Goal: Information Seeking & Learning: Learn about a topic

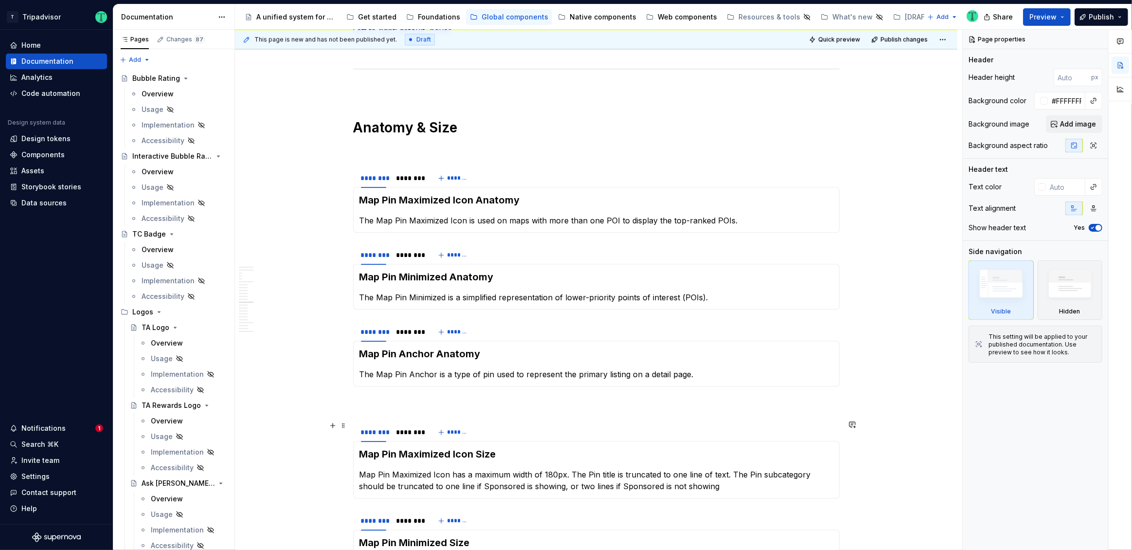
scroll to position [2643, 0]
type textarea "*"
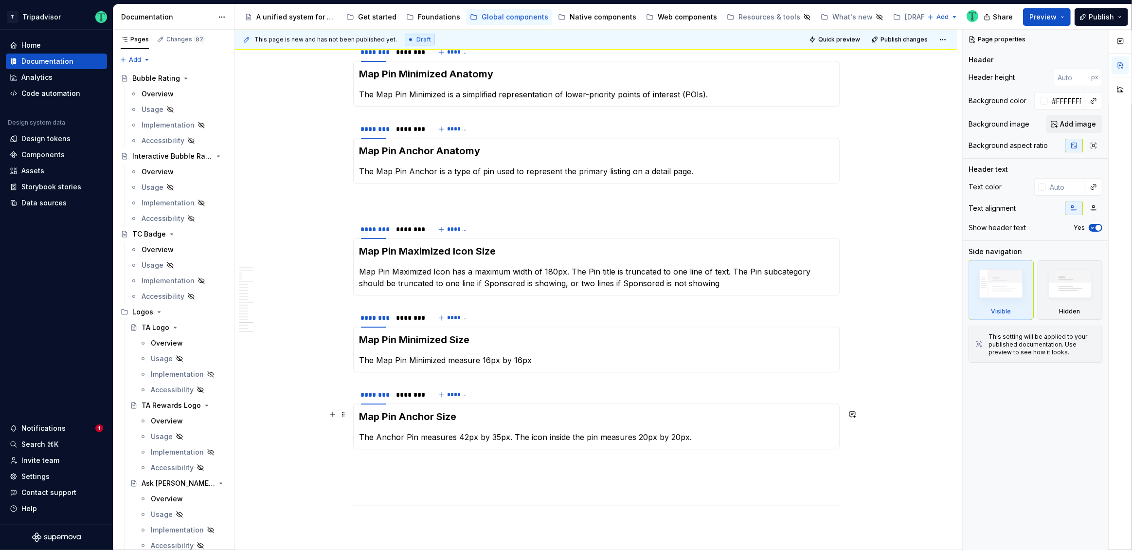
scroll to position [2867, 0]
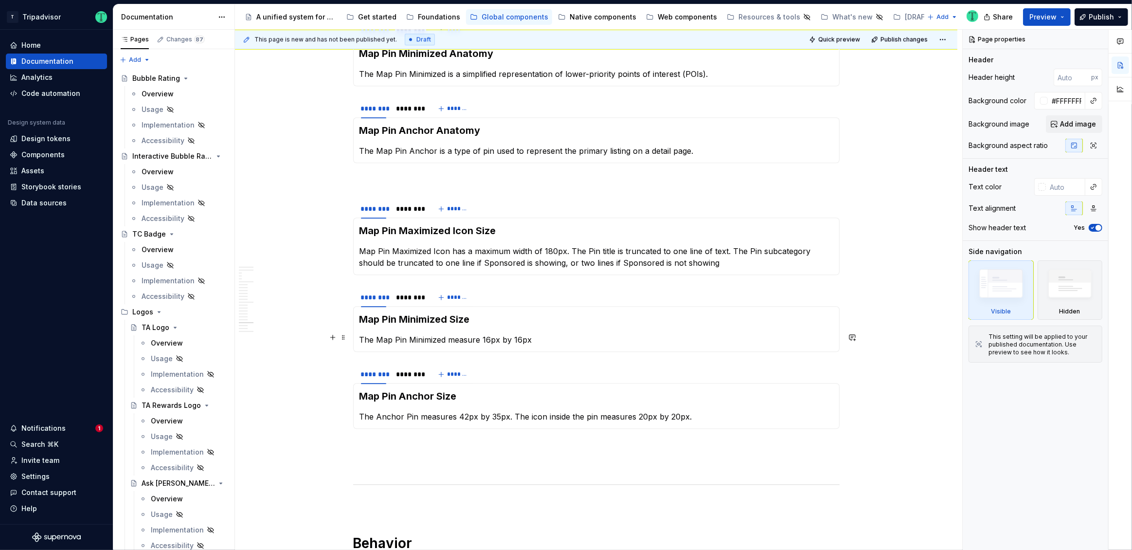
click at [478, 338] on p "The Map Pin Minimized measure 16px by 16px" at bounding box center [596, 340] width 474 height 12
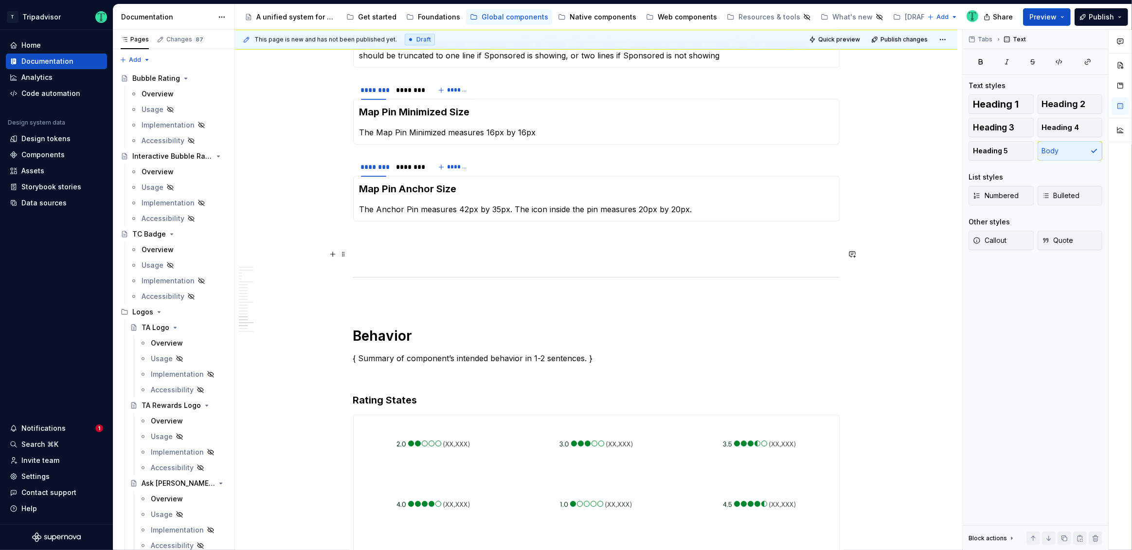
scroll to position [3073, 0]
click at [360, 185] on h3 "Map Pin Anchor Size" at bounding box center [596, 190] width 474 height 14
click at [462, 106] on h3 "Map Pin Minimized Size" at bounding box center [596, 113] width 474 height 14
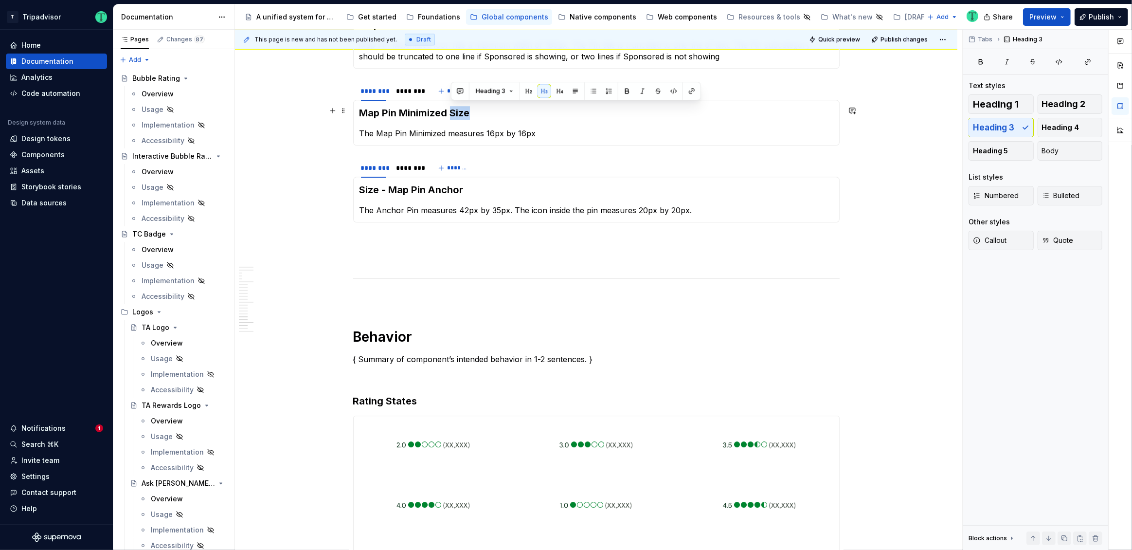
click at [462, 106] on h3 "Map Pin Minimized Size" at bounding box center [596, 113] width 474 height 14
click at [361, 109] on h3 "Map Pin Minimized" at bounding box center [596, 113] width 474 height 14
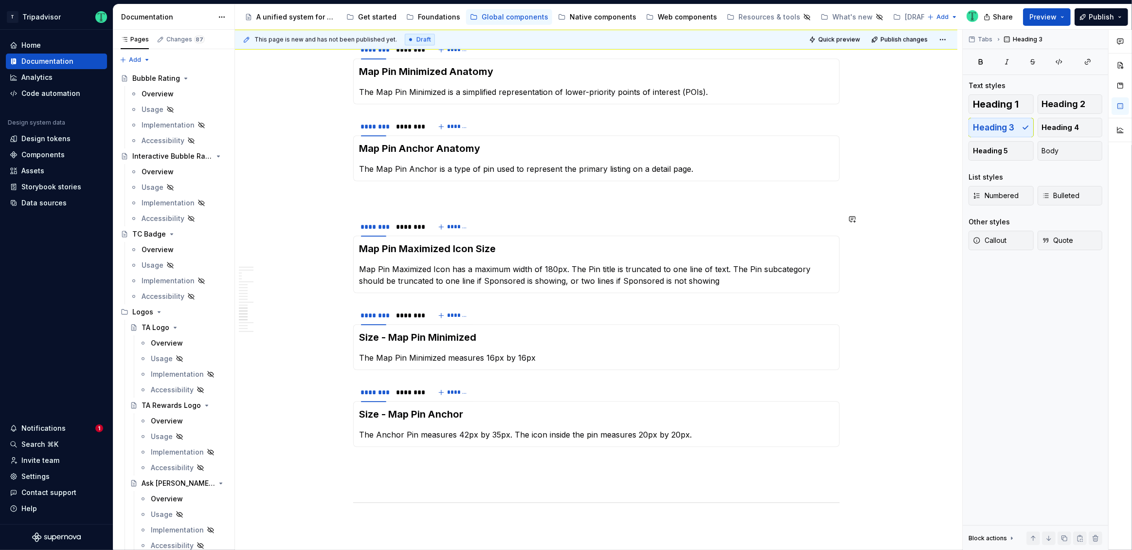
scroll to position [2845, 0]
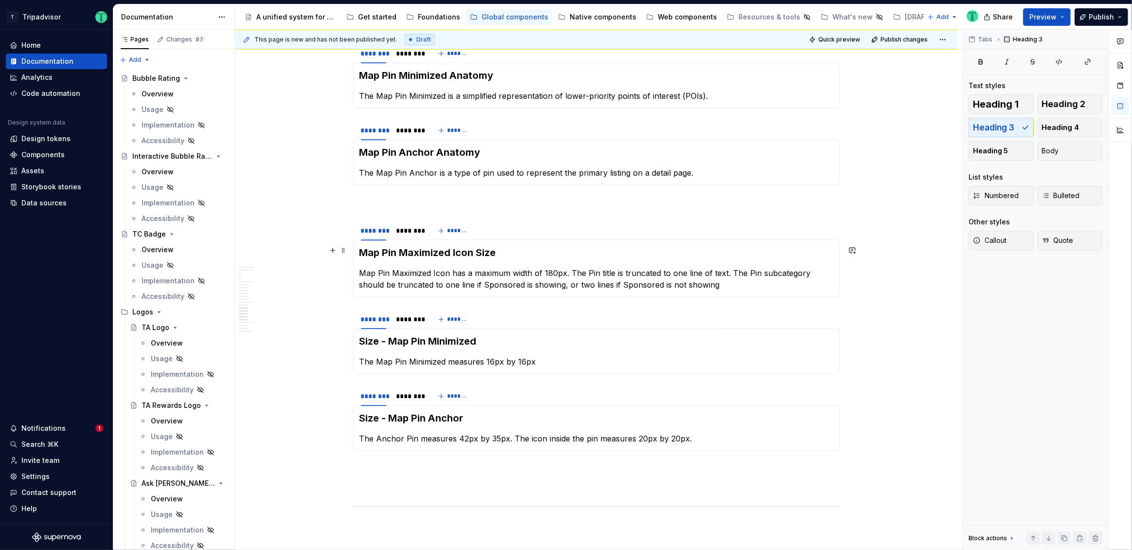
click at [361, 248] on h3 "Map Pin Maximized Icon Size" at bounding box center [596, 253] width 474 height 14
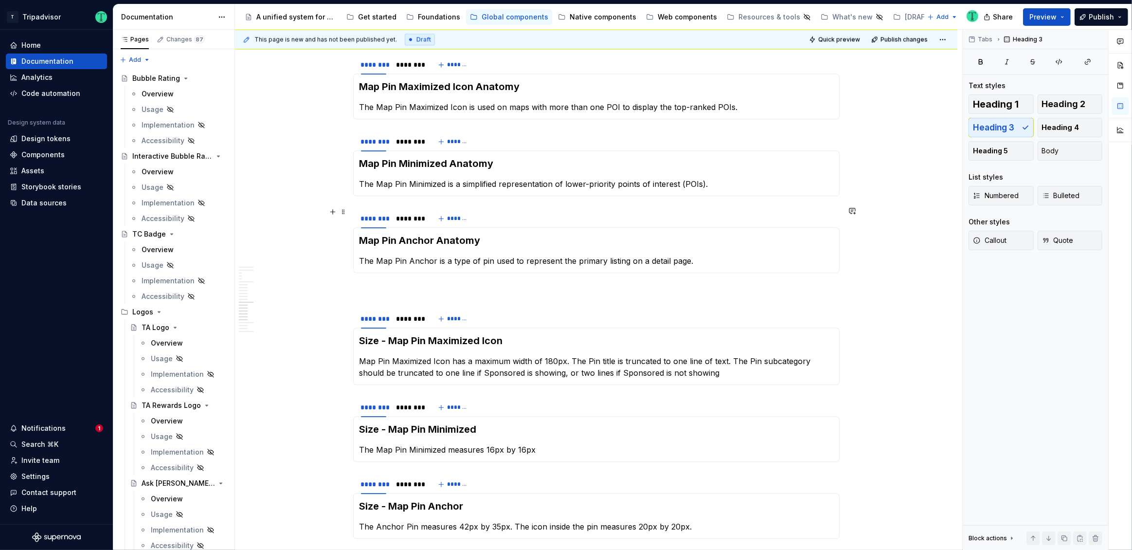
scroll to position [2721, 0]
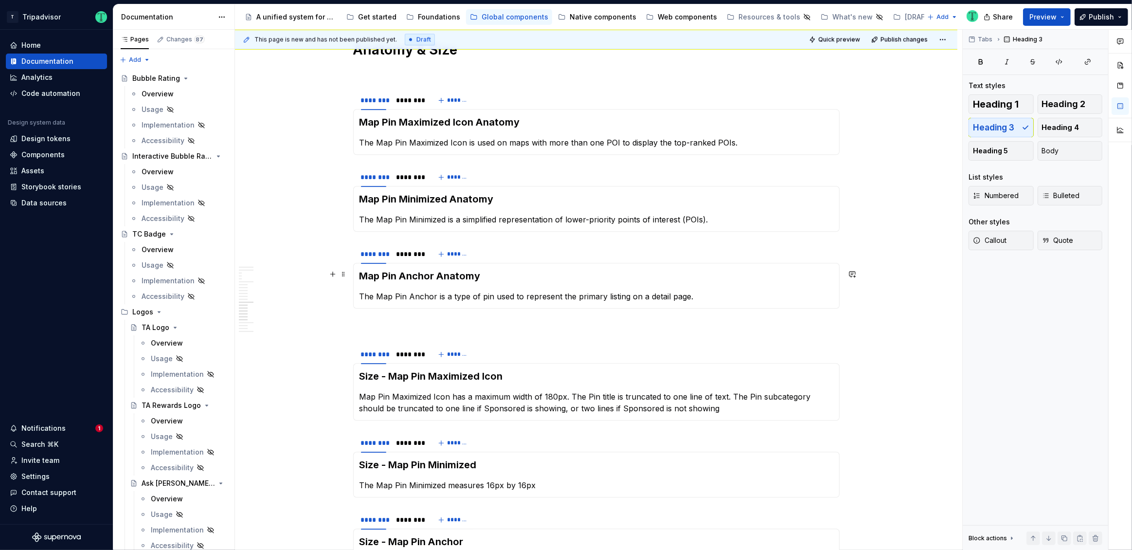
click at [458, 274] on h3 "Map Pin Anchor Anatomy" at bounding box center [596, 276] width 474 height 14
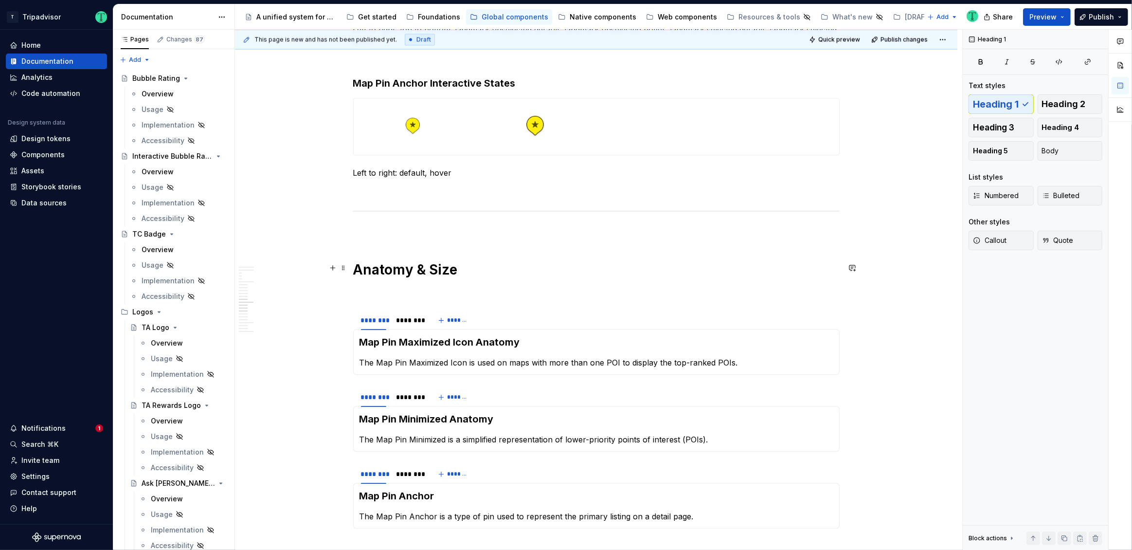
scroll to position [2500, 0]
click at [358, 497] on div "Map Pin Anchor The Map Pin Anchor is a type of pin used to represent the primar…" at bounding box center [596, 507] width 486 height 46
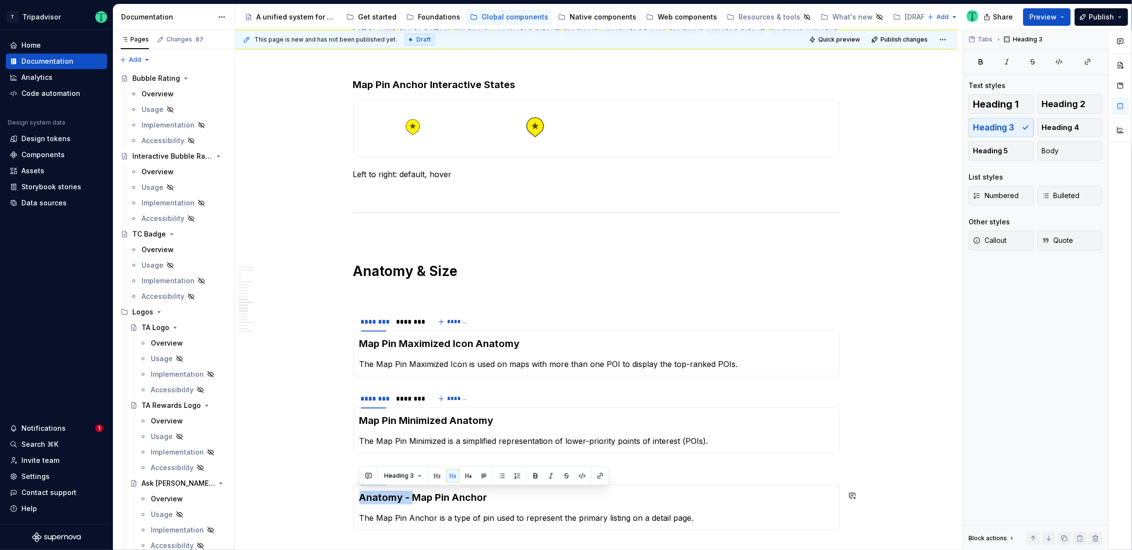
copy h3 "Anatomy -"
click at [362, 419] on h3 "Map Pin Minimized Anatomy" at bounding box center [596, 420] width 474 height 14
click at [516, 420] on h3 "Anatomy - Map Pin Minimized Anatomy" at bounding box center [596, 420] width 474 height 14
click at [360, 342] on h3 "Map Pin Maximized Icon Anatomy" at bounding box center [596, 344] width 474 height 14
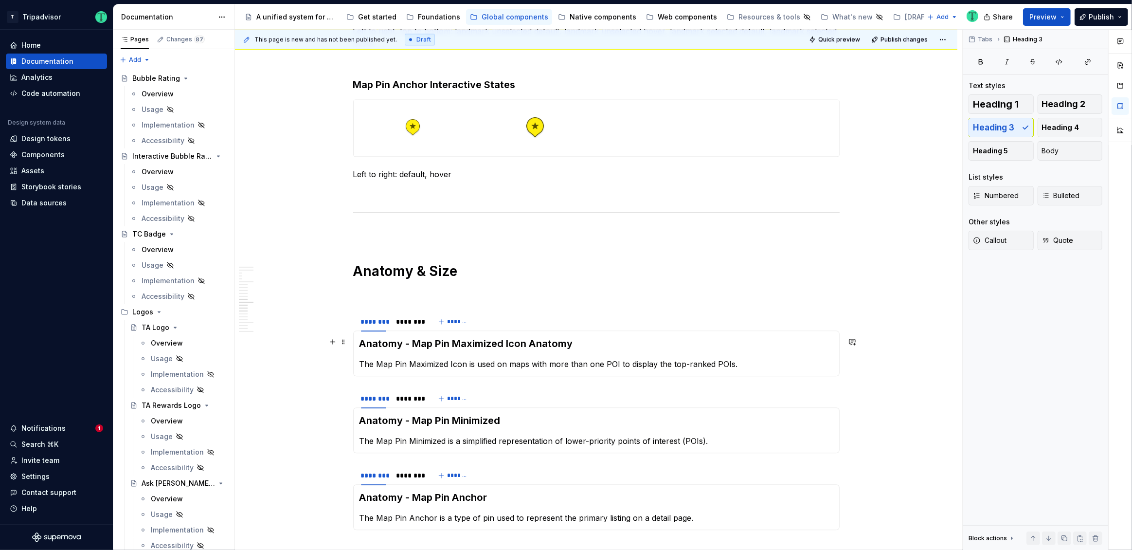
click at [560, 343] on h3 "Anatomy - Map Pin Maximized Icon Anatomy" at bounding box center [596, 344] width 474 height 14
click at [560, 342] on h3 "Anatomy - Map Pin Maximized Icon Anatomy" at bounding box center [596, 344] width 474 height 14
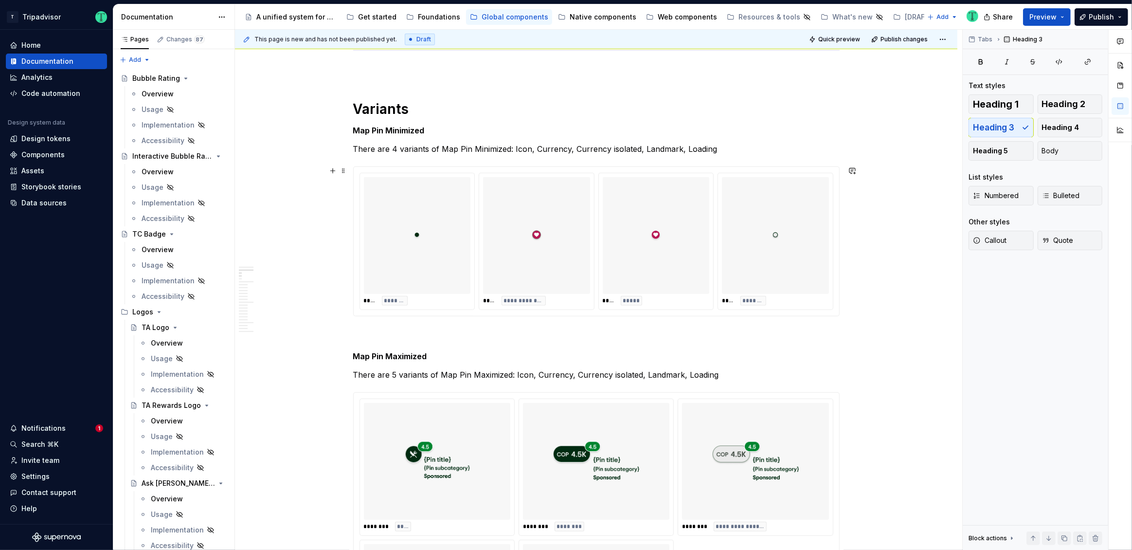
scroll to position [738, 0]
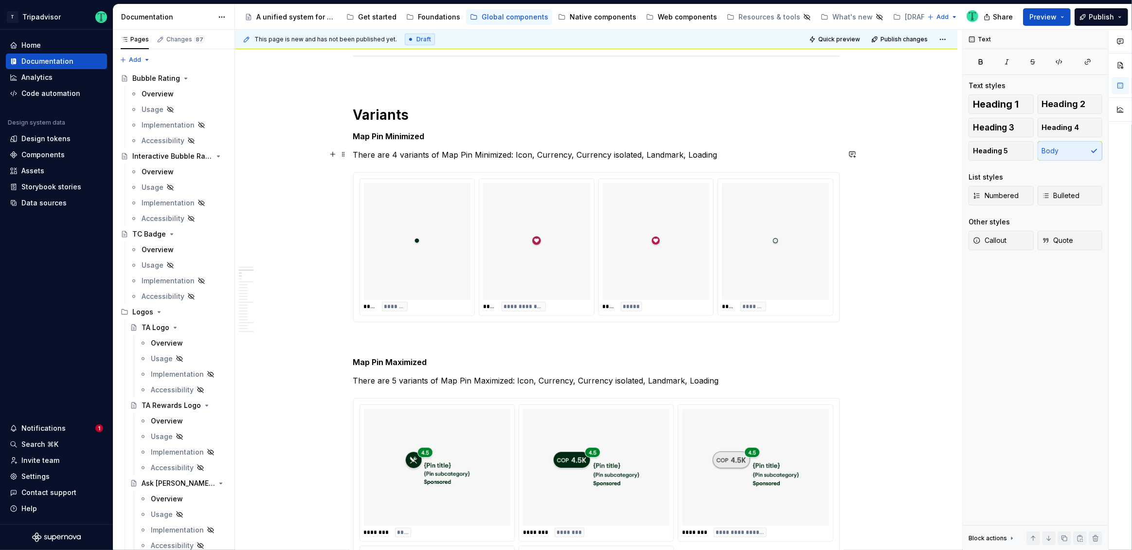
click at [394, 153] on p "There are 4 variants of Map Pin Minimized: Icon, Currency, Currency isolated, L…" at bounding box center [596, 155] width 486 height 12
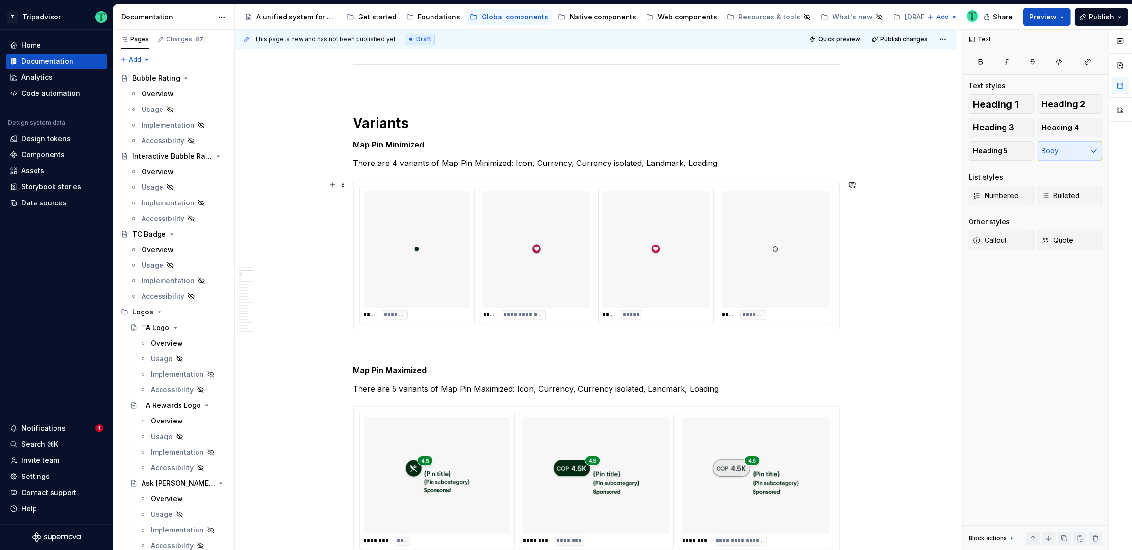
click at [467, 225] on div at bounding box center [417, 249] width 107 height 117
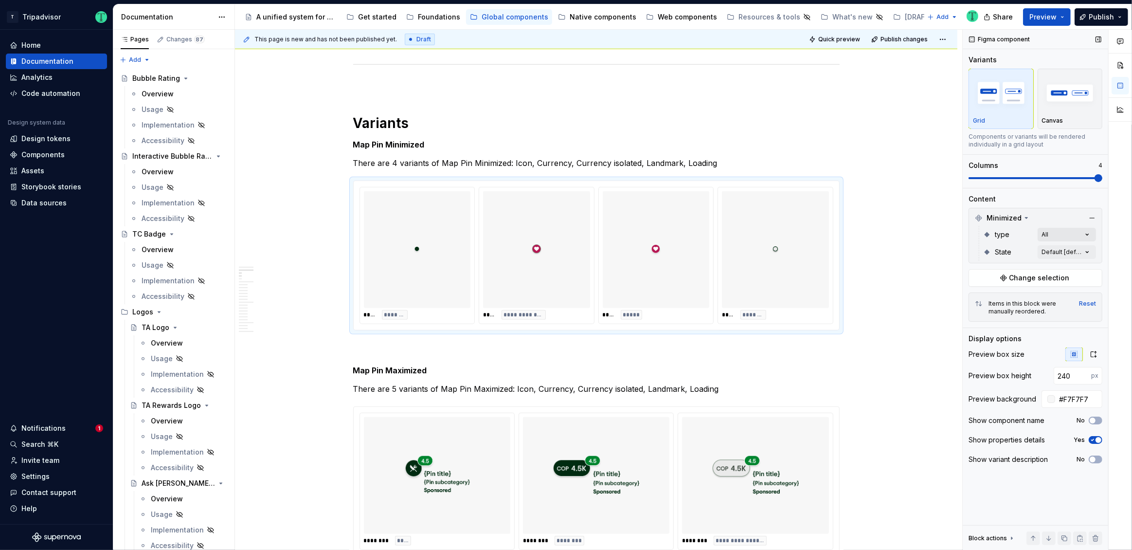
click at [1063, 235] on div "Comments Open comments No comments yet Select ‘Comment’ from the block context …" at bounding box center [1046, 290] width 169 height 520
click at [1062, 212] on div "Comments Open comments No comments yet Select ‘Comment’ from the block context …" at bounding box center [1046, 290] width 169 height 520
click at [1079, 249] on div "Comments Open comments No comments yet Select ‘Comment’ from the block context …" at bounding box center [1046, 290] width 169 height 520
click at [1054, 207] on div "Comments Open comments No comments yet Select ‘Comment’ from the block context …" at bounding box center [1046, 290] width 169 height 520
click at [1060, 231] on div "Comments Open comments No comments yet Select ‘Comment’ from the block context …" at bounding box center [1046, 290] width 169 height 520
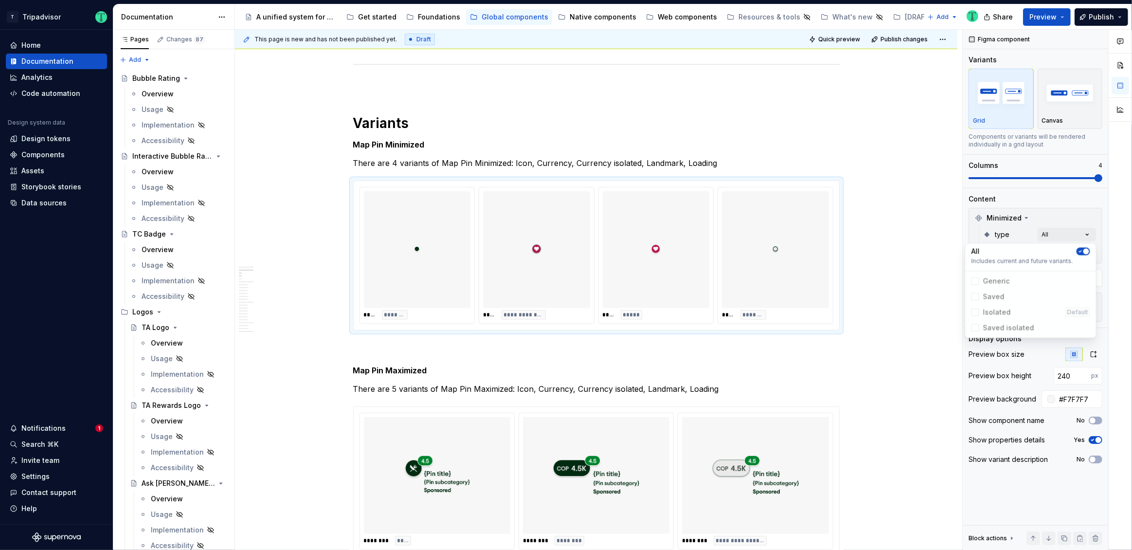
click at [916, 215] on html "T Tripadvisor Home Documentation Analytics Code automation Design system data D…" at bounding box center [566, 275] width 1132 height 550
drag, startPoint x: 782, startPoint y: 268, endPoint x: 541, endPoint y: 274, distance: 240.8
click at [541, 274] on body "T Tripadvisor Home Documentation Analytics Code automation Design system data D…" at bounding box center [566, 275] width 1132 height 550
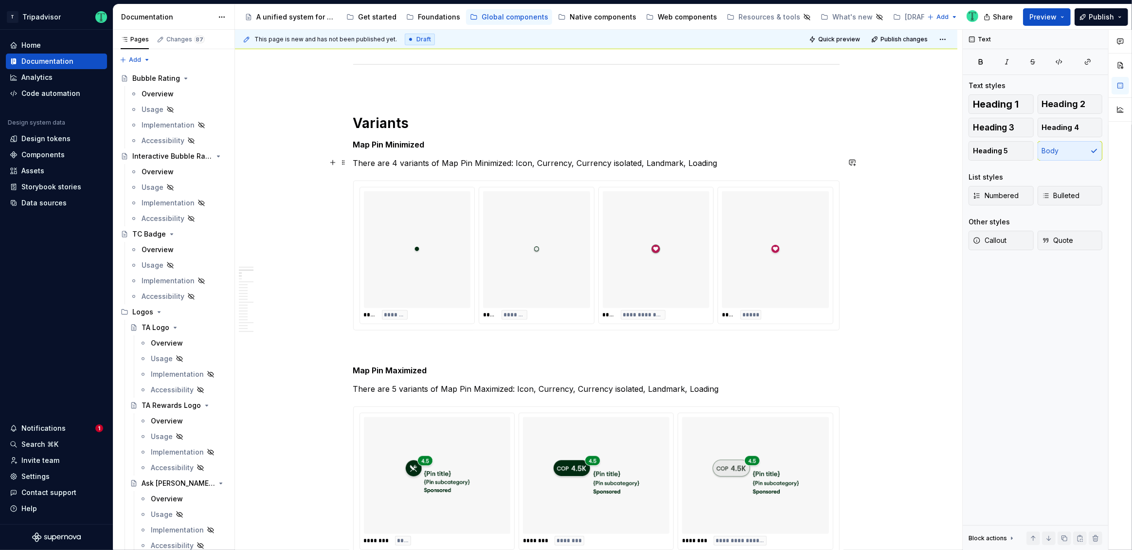
click at [523, 161] on p "There are 4 variants of Map Pin Minimized: Icon, Currency, Currency isolated, L…" at bounding box center [596, 163] width 486 height 12
click at [522, 162] on p "There are 4 variants of Map Pin Minimized: Icon, Currency, Currency isolated, L…" at bounding box center [596, 163] width 486 height 12
drag, startPoint x: 721, startPoint y: 162, endPoint x: 513, endPoint y: 163, distance: 208.6
click at [513, 163] on p "There are 4 variants of Map Pin Minimized: Icon, Currency, Currency isolated, L…" at bounding box center [596, 163] width 486 height 12
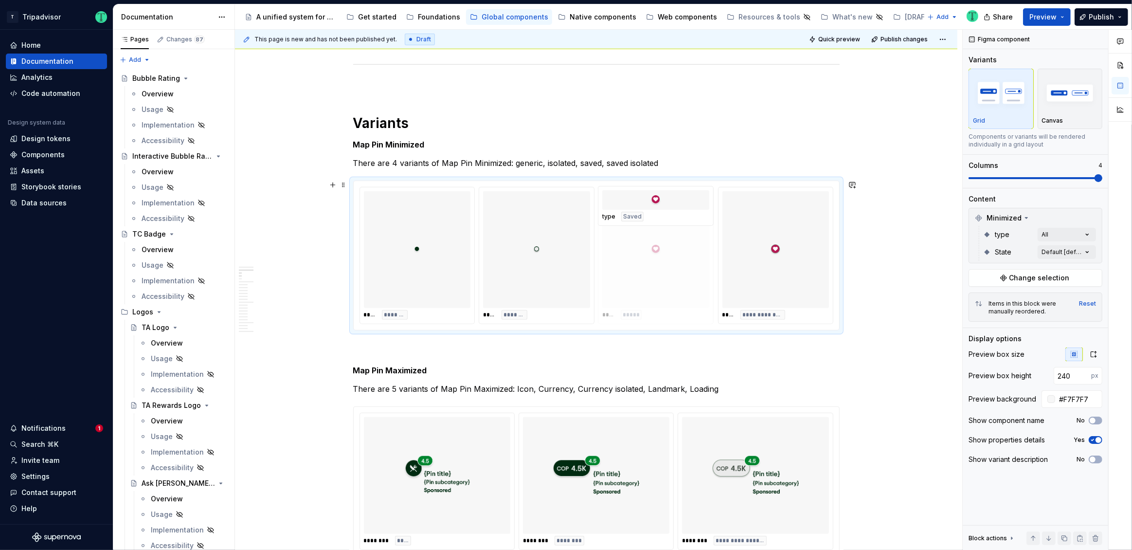
drag, startPoint x: 736, startPoint y: 282, endPoint x: 677, endPoint y: 285, distance: 58.5
click at [674, 284] on body "T Tripadvisor Home Documentation Analytics Code automation Design system data D…" at bounding box center [566, 275] width 1132 height 550
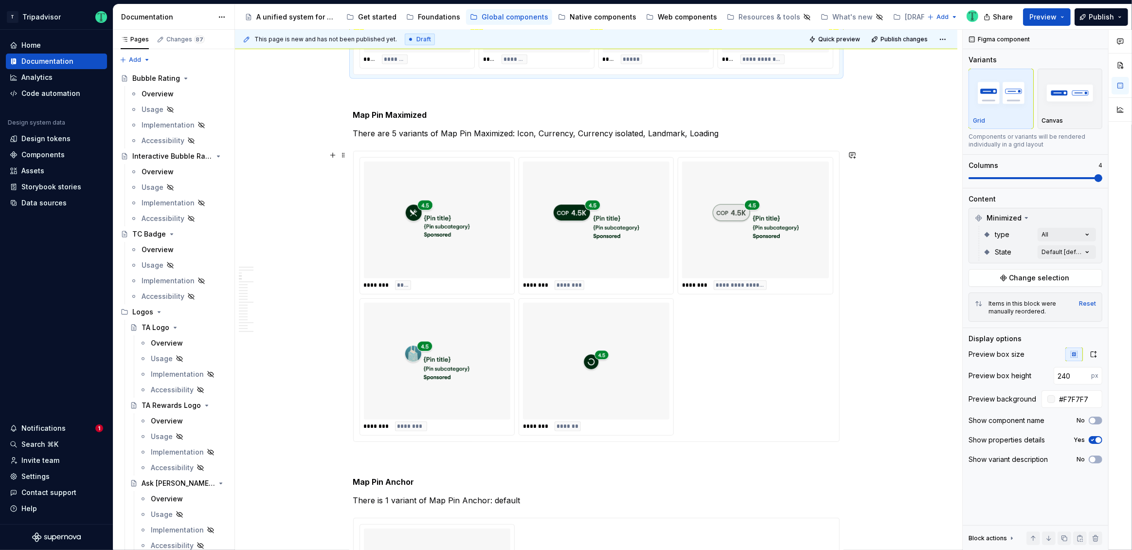
scroll to position [986, 0]
click at [516, 129] on p "There are 5 variants of Map Pin Maximized: Icon, Currency, Currency isolated, L…" at bounding box center [596, 132] width 486 height 12
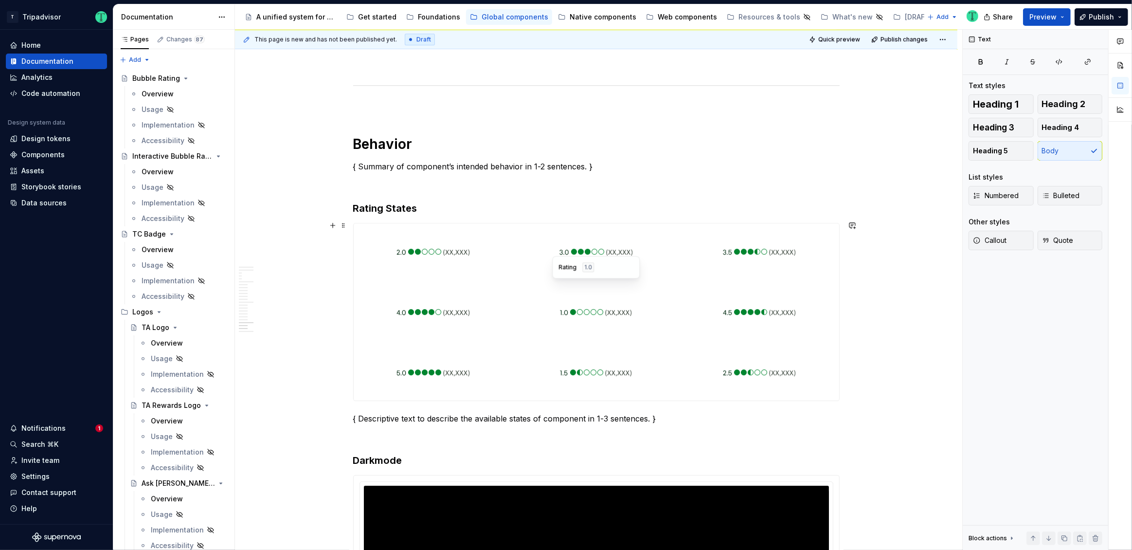
scroll to position [3266, 0]
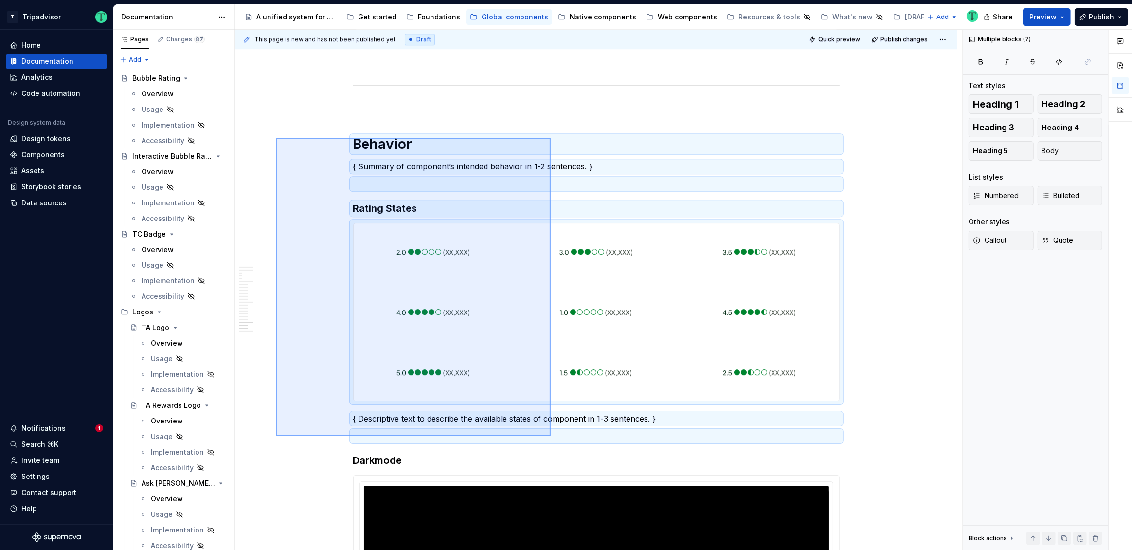
drag, startPoint x: 276, startPoint y: 138, endPoint x: 550, endPoint y: 436, distance: 405.1
click at [550, 436] on div "This page is new and has not been published yet. Draft Quick preview Publish ch…" at bounding box center [598, 290] width 727 height 520
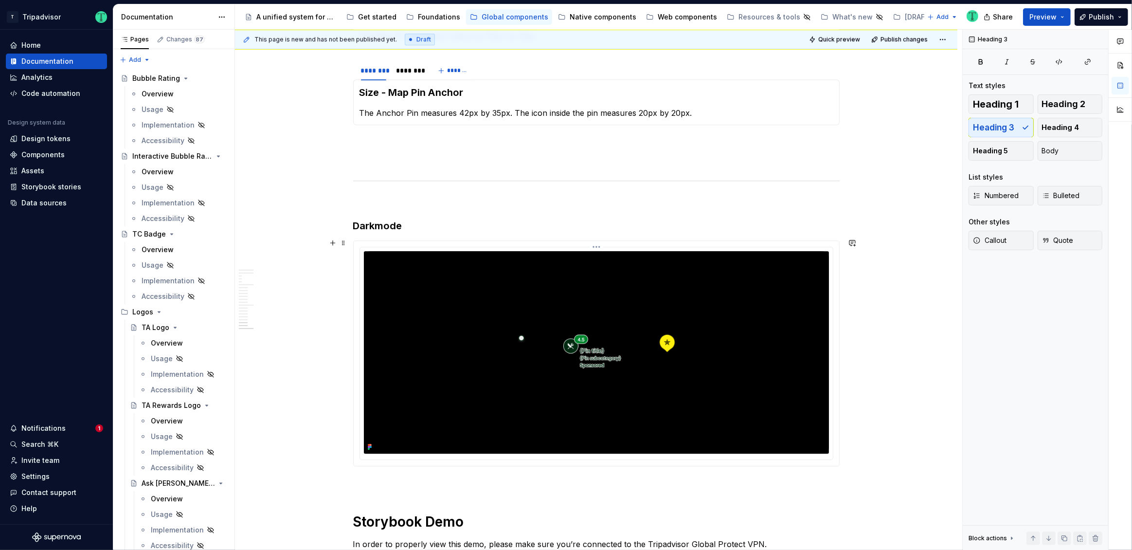
scroll to position [3176, 0]
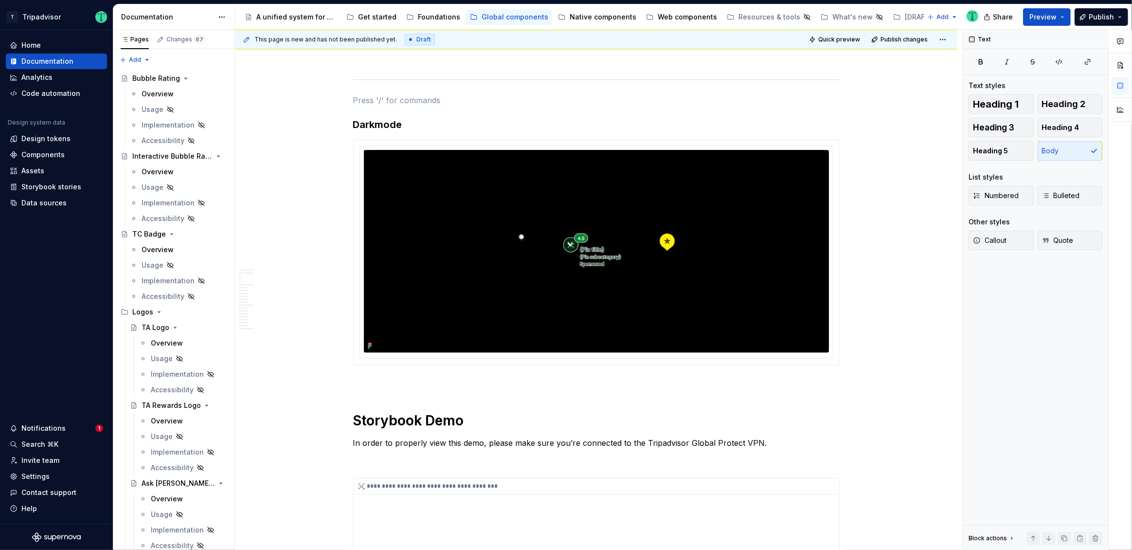
scroll to position [3716, 0]
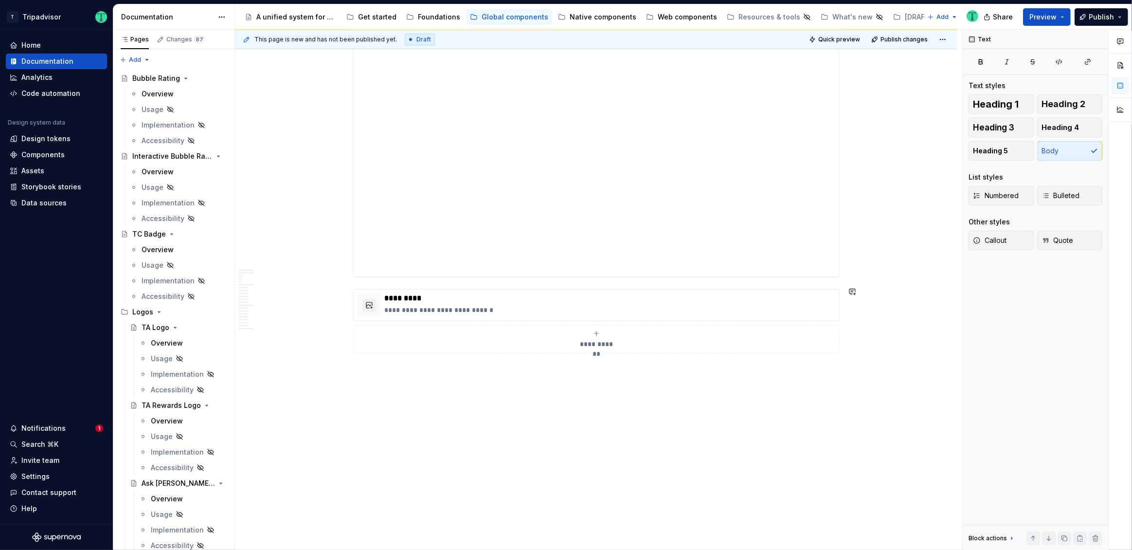
click at [652, 405] on div "This page is new and has not been published yet. Draft Quick preview Publish ch…" at bounding box center [598, 290] width 727 height 520
click at [602, 401] on div "This page is new and has not been published yet. Draft Quick preview Publish ch…" at bounding box center [598, 290] width 727 height 520
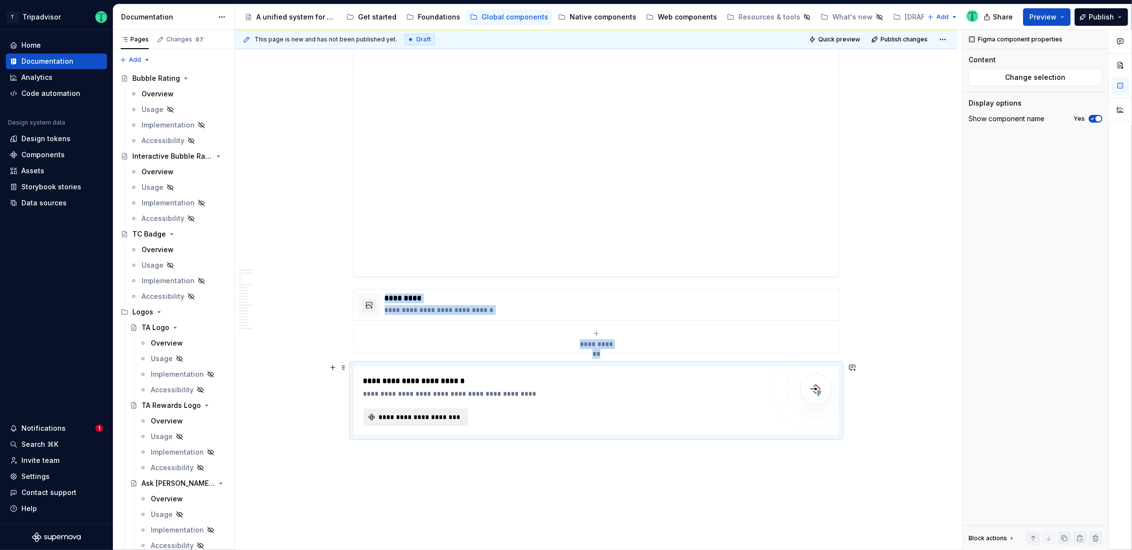
click at [401, 413] on span "**********" at bounding box center [419, 417] width 84 height 10
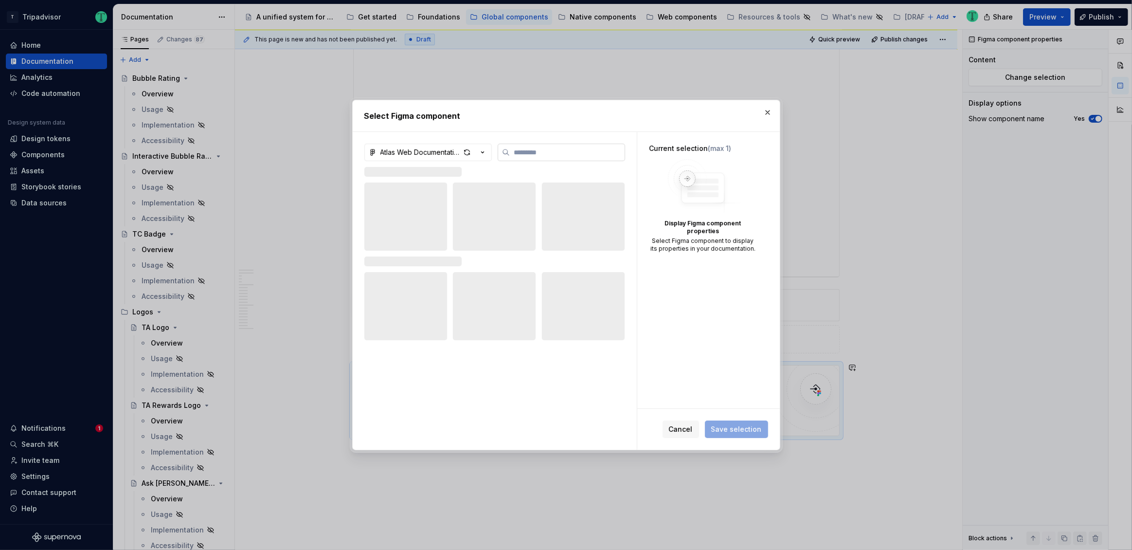
click at [527, 153] on input "search" at bounding box center [567, 152] width 115 height 10
click at [427, 154] on div "Atlas Web Documentation" at bounding box center [420, 152] width 80 height 10
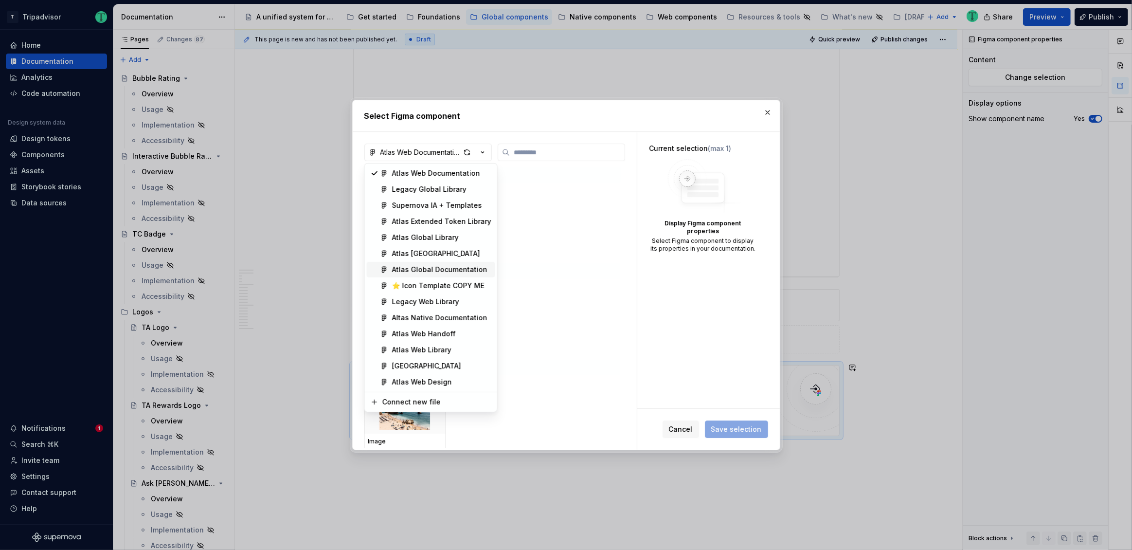
click at [468, 267] on div "Atlas Global Documentation" at bounding box center [439, 270] width 95 height 10
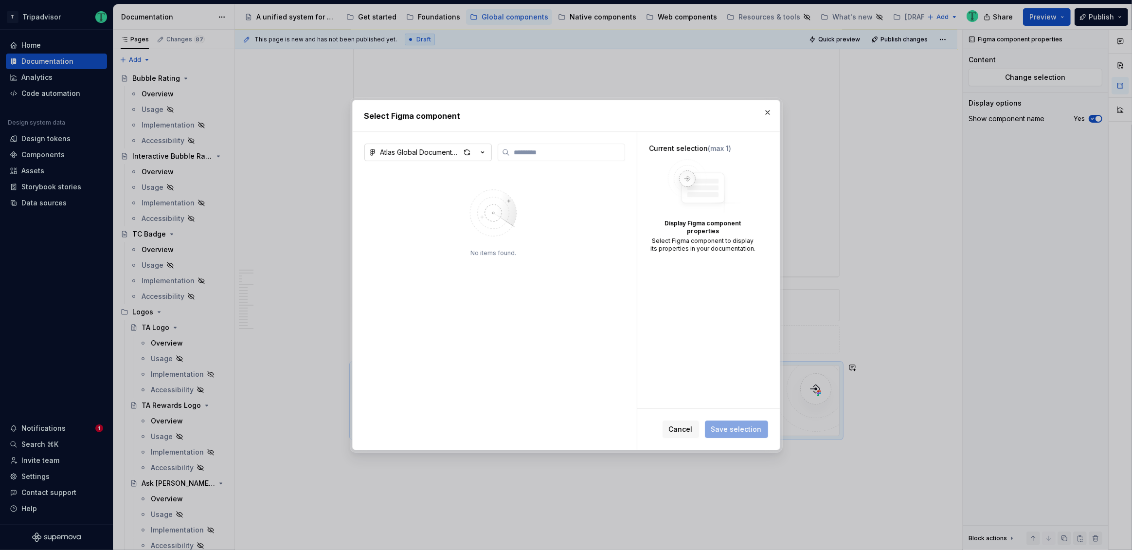
click at [438, 149] on div "Atlas Global Documentation" at bounding box center [420, 152] width 80 height 10
click at [439, 152] on div "Select Figma component Atlas Global Documentation No items found. Current selec…" at bounding box center [566, 275] width 1132 height 550
click at [681, 427] on span "Cancel" at bounding box center [681, 429] width 24 height 10
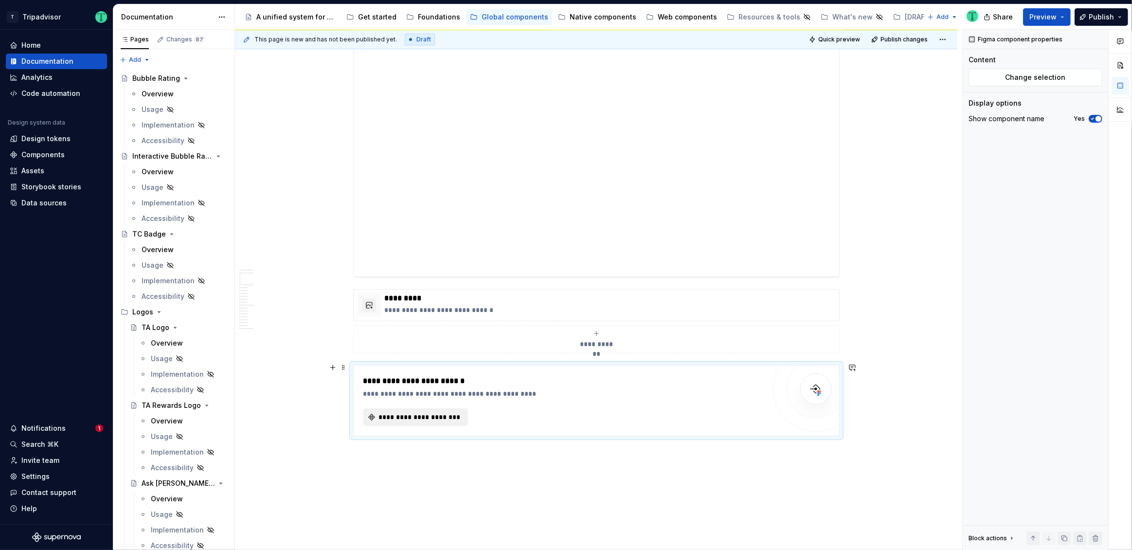
click at [434, 416] on span "**********" at bounding box center [419, 417] width 84 height 10
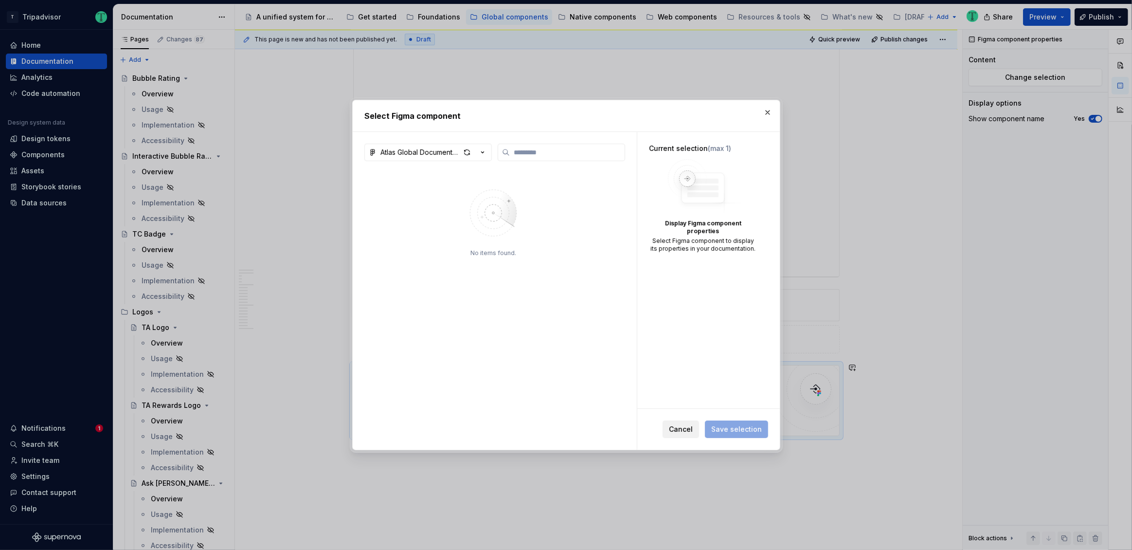
click at [683, 426] on span "Cancel" at bounding box center [681, 429] width 24 height 10
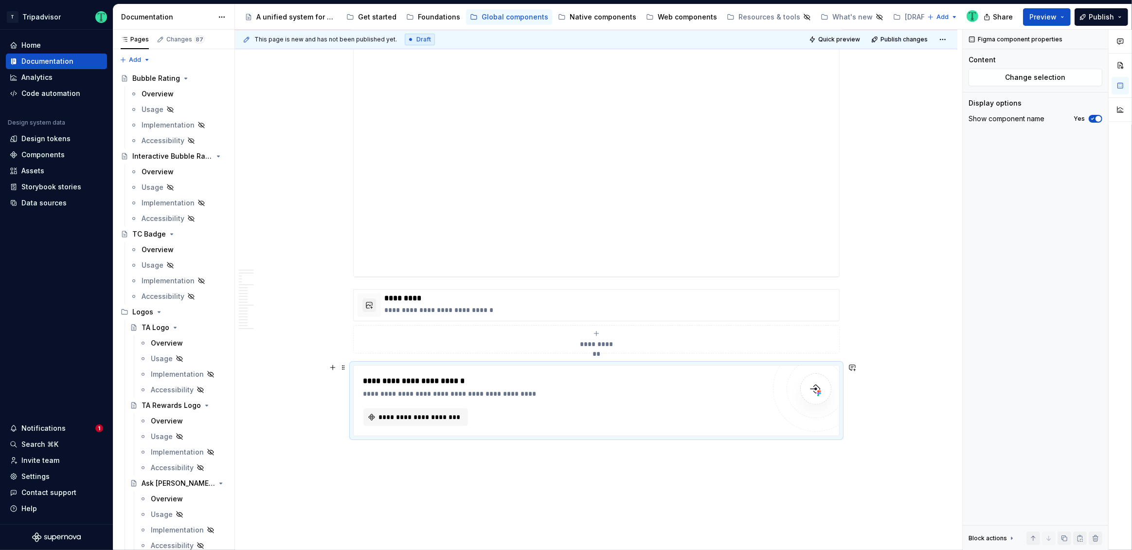
click at [538, 378] on div "**********" at bounding box center [564, 381] width 402 height 12
click at [345, 370] on span at bounding box center [343, 367] width 8 height 14
click at [369, 456] on div "Delete" at bounding box center [388, 453] width 63 height 10
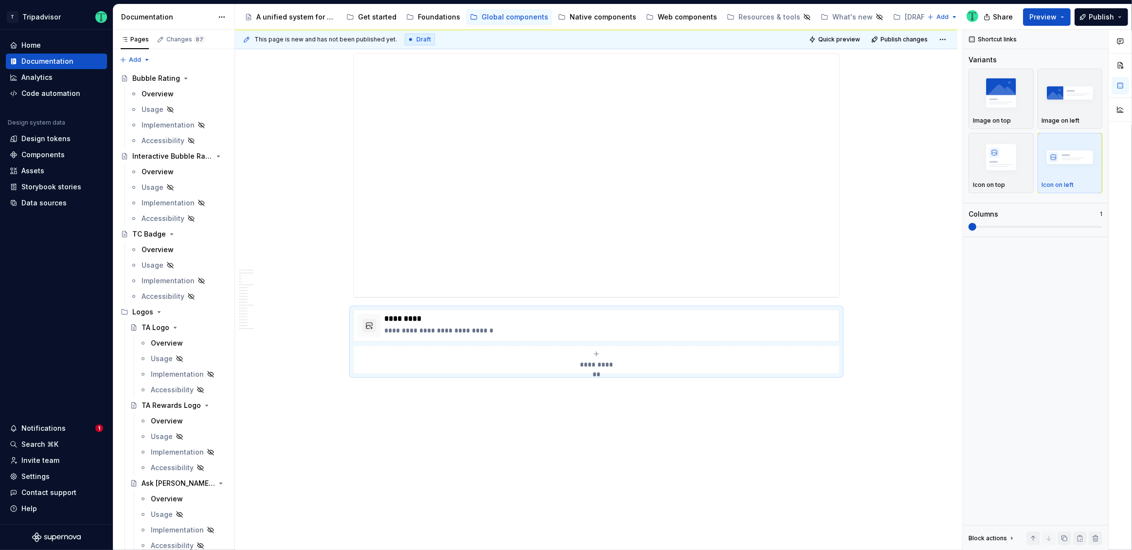
scroll to position [3693, 0]
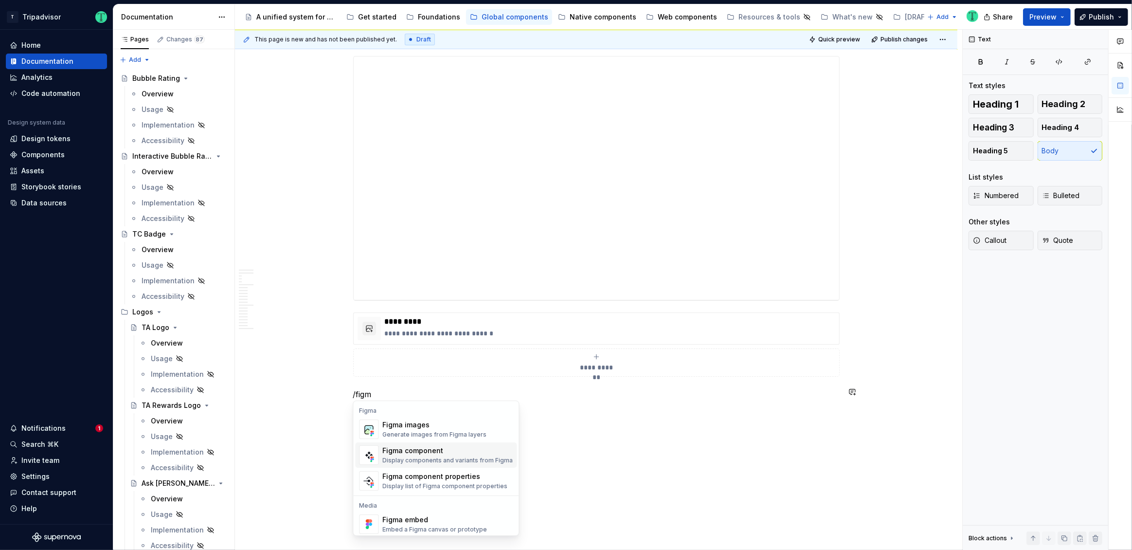
click at [453, 456] on div "Display components and variants from Figma" at bounding box center [447, 460] width 130 height 8
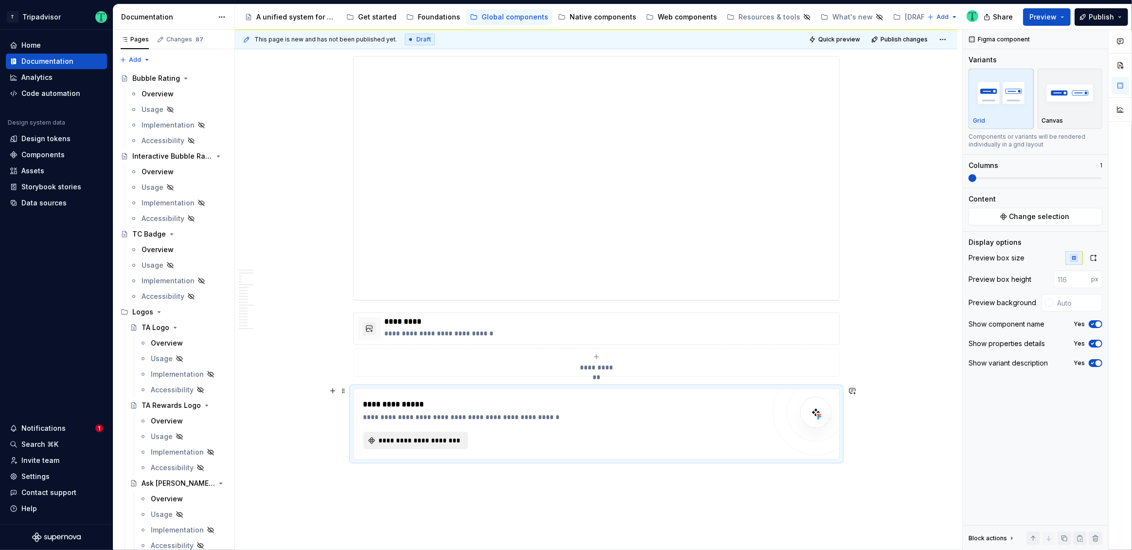
click at [438, 442] on span "**********" at bounding box center [419, 440] width 84 height 10
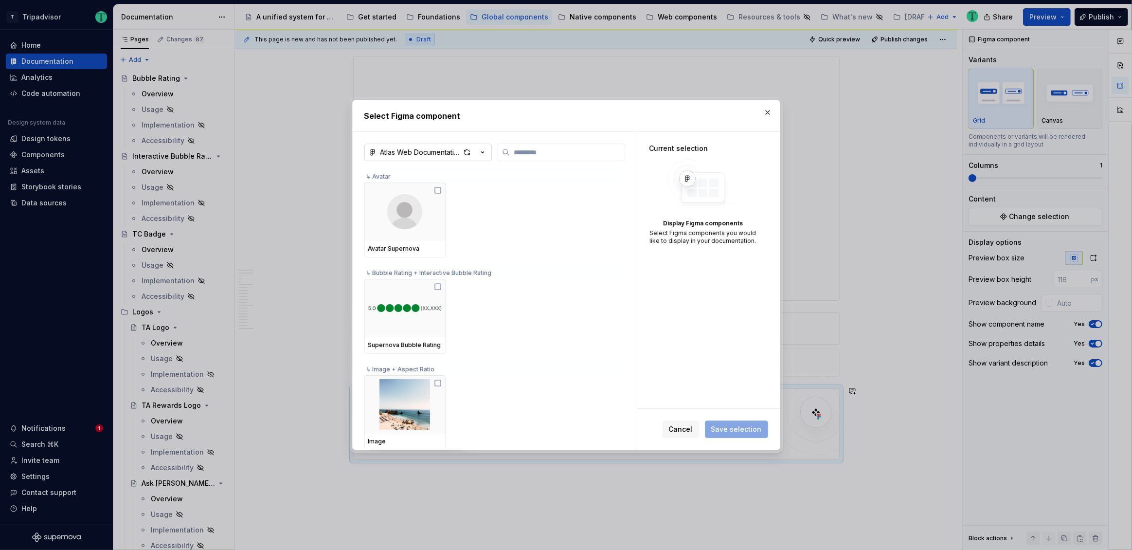
click at [451, 155] on div "Atlas Web Documentation" at bounding box center [420, 152] width 80 height 10
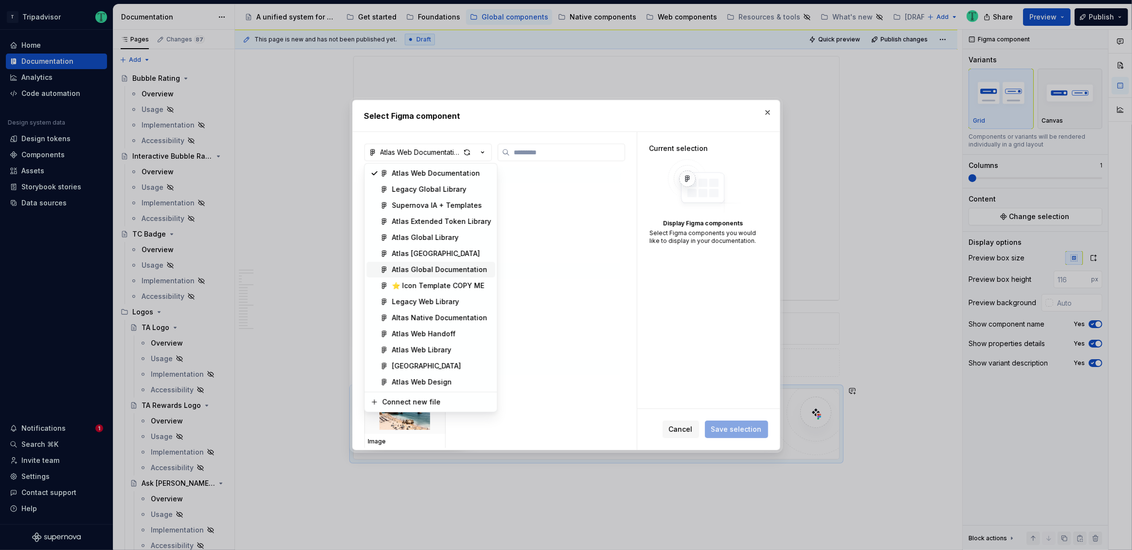
click at [461, 274] on div "Atlas Global Documentation" at bounding box center [439, 270] width 95 height 10
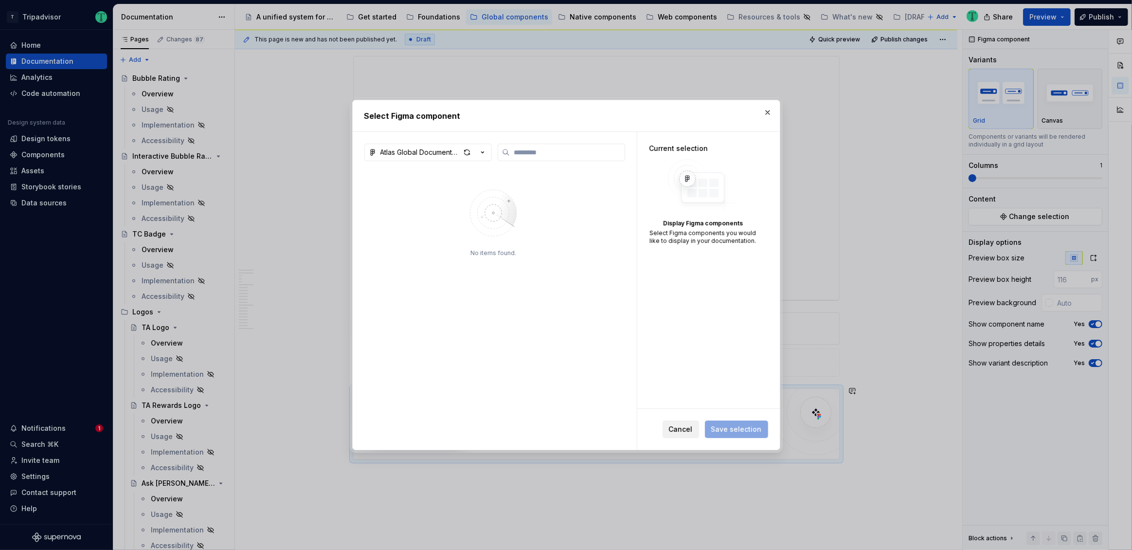
click at [685, 431] on span "Cancel" at bounding box center [681, 429] width 24 height 10
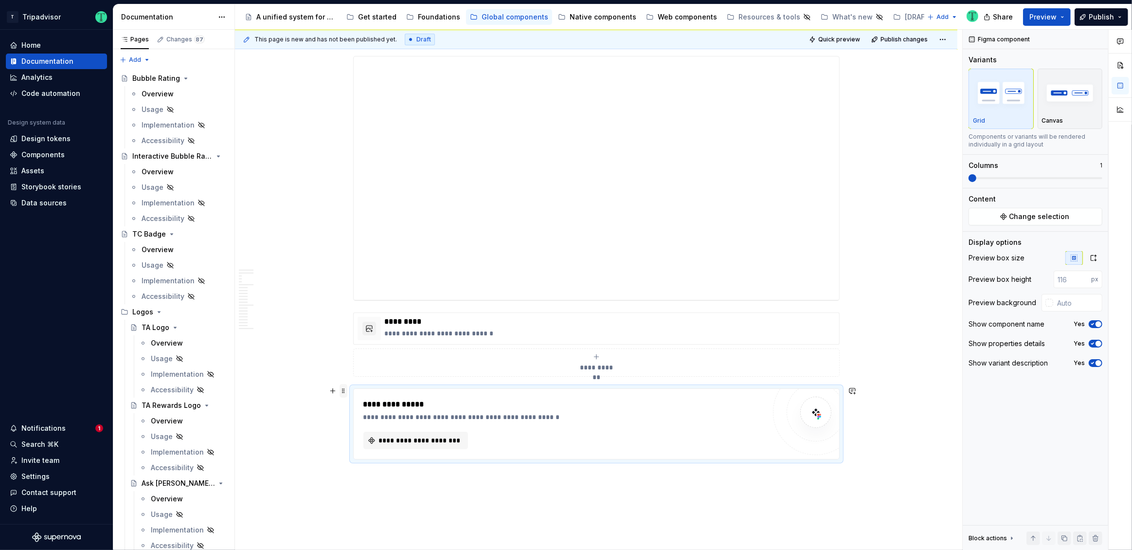
click at [341, 391] on span at bounding box center [343, 391] width 8 height 14
click at [409, 479] on div "Delete" at bounding box center [388, 476] width 63 height 10
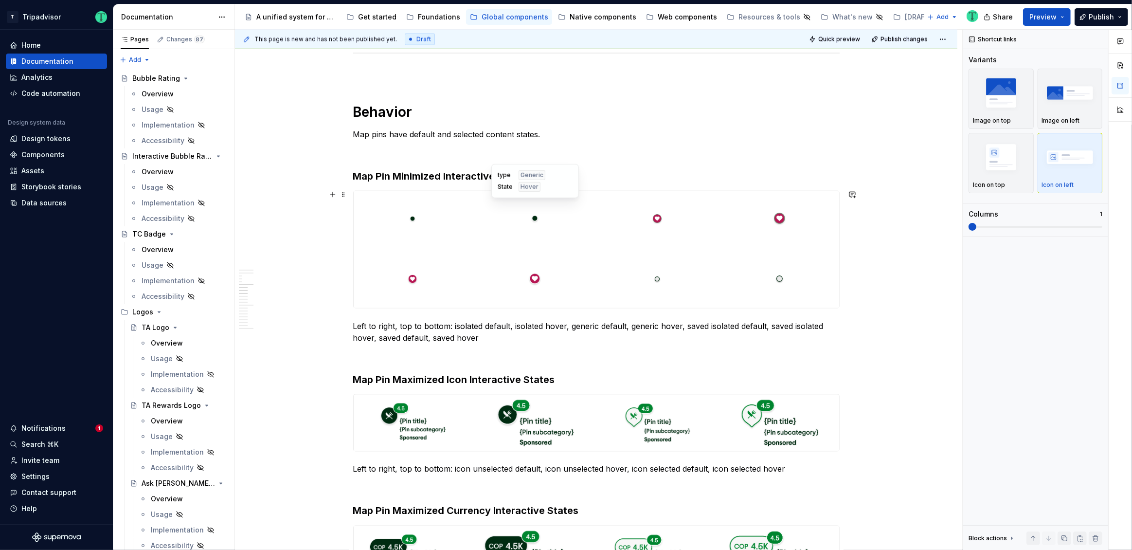
scroll to position [1648, 0]
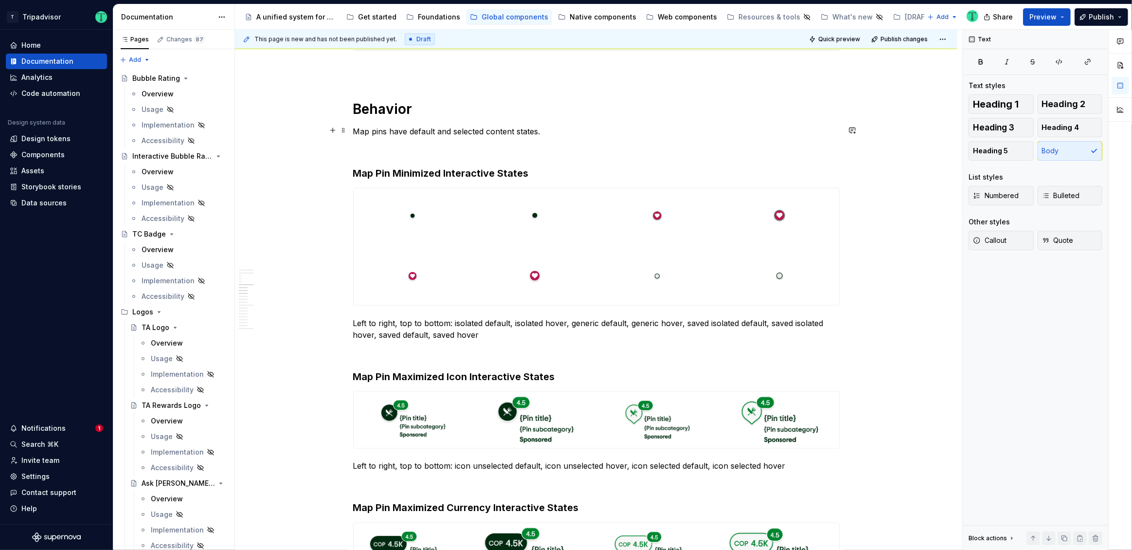
click at [539, 131] on p "Map pins have default and selected content states." at bounding box center [596, 131] width 486 height 12
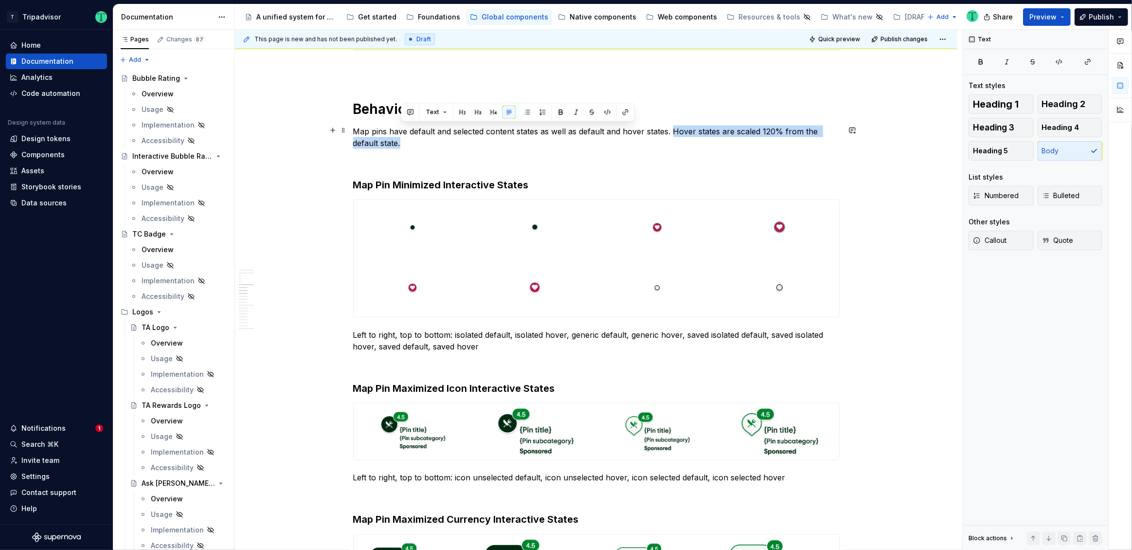
drag, startPoint x: 672, startPoint y: 130, endPoint x: 401, endPoint y: 143, distance: 271.2
click at [401, 143] on p "Map pins have default and selected content states as well as default and hover …" at bounding box center [596, 136] width 486 height 23
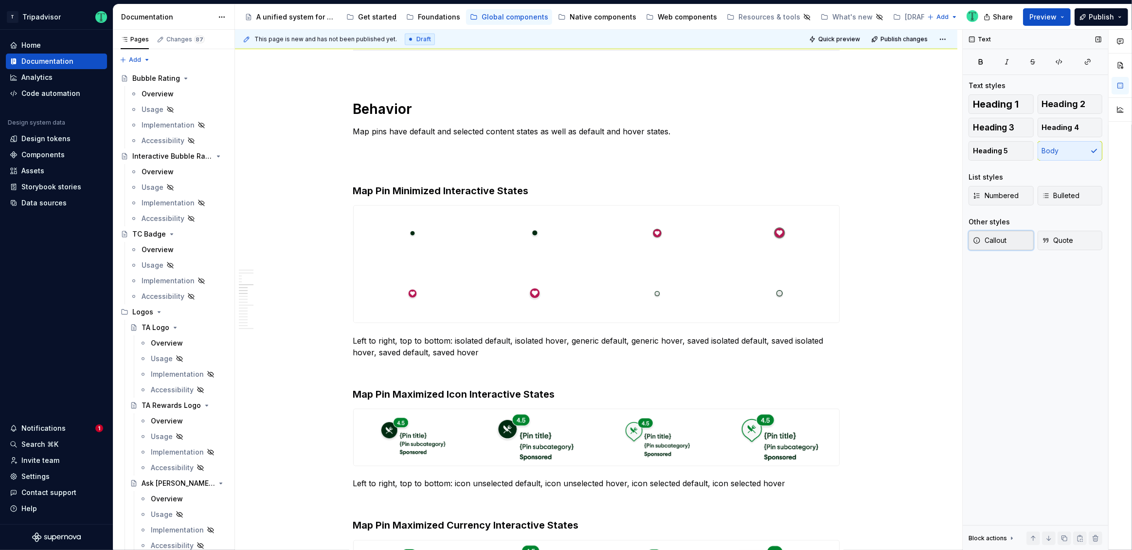
click at [994, 235] on span "Callout" at bounding box center [990, 240] width 34 height 10
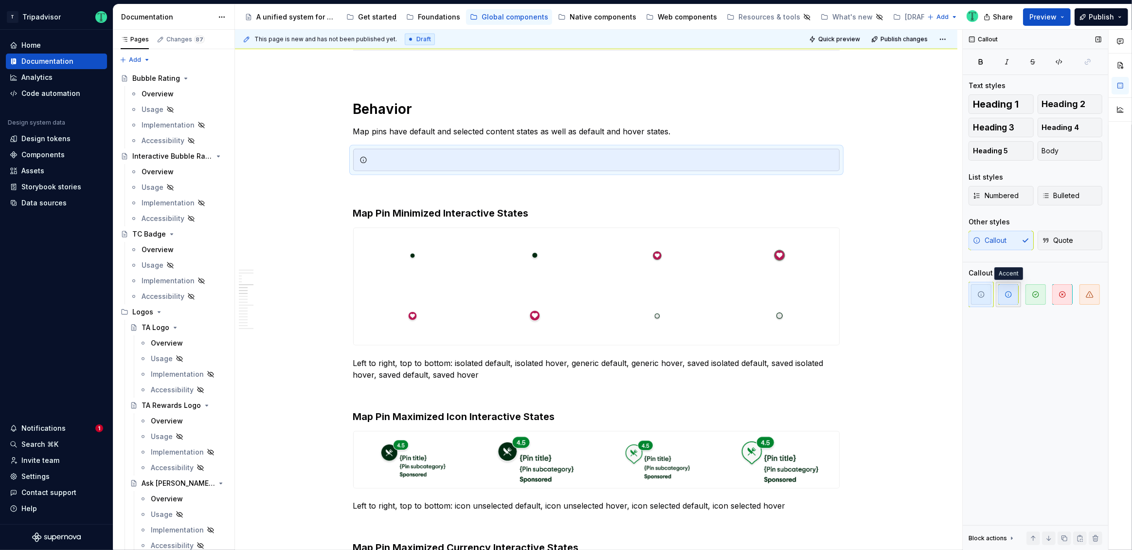
click at [1000, 300] on span "button" at bounding box center [1008, 294] width 20 height 20
click at [423, 159] on div at bounding box center [602, 160] width 462 height 10
click at [477, 160] on div "Hover states are scaled 120% from the default state." at bounding box center [602, 160] width 462 height 10
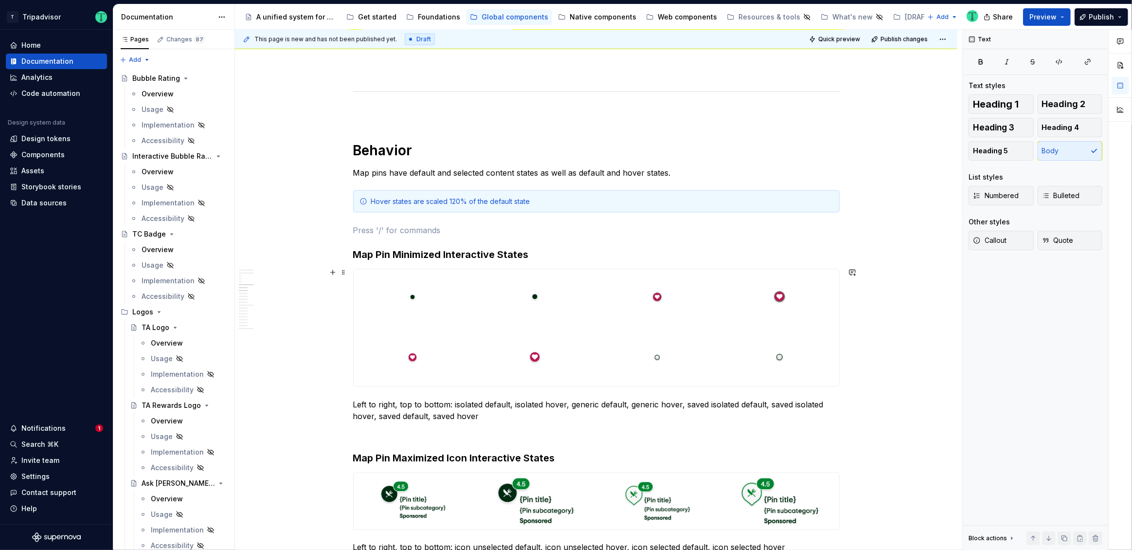
scroll to position [1601, 0]
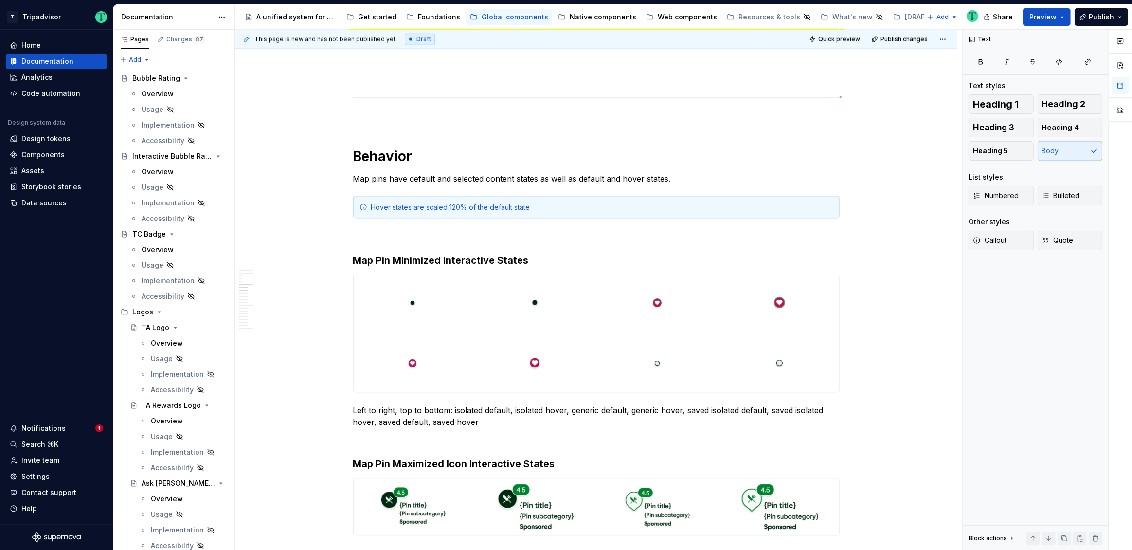
click at [839, 96] on div "This page is new and has not been published yet. Draft Quick preview Publish ch…" at bounding box center [598, 290] width 727 height 520
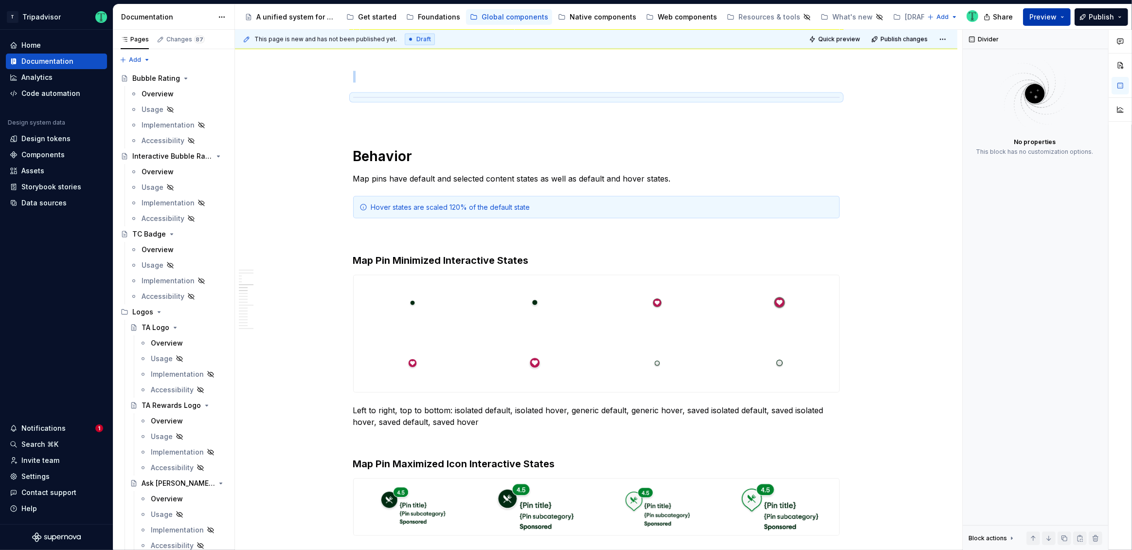
click at [1064, 15] on button "Preview" at bounding box center [1047, 17] width 48 height 18
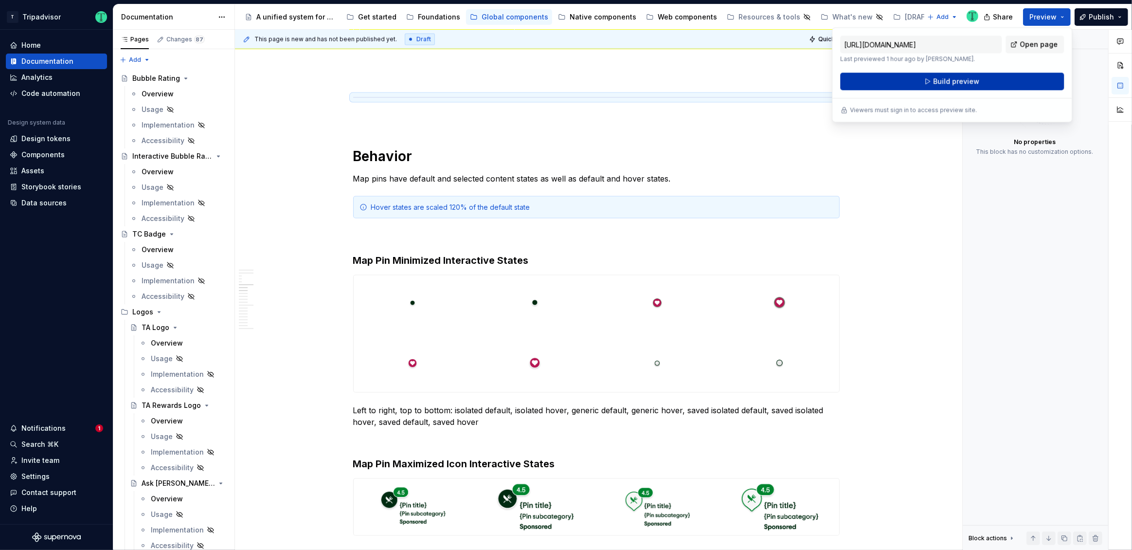
click at [1003, 79] on button "Build preview" at bounding box center [952, 81] width 224 height 18
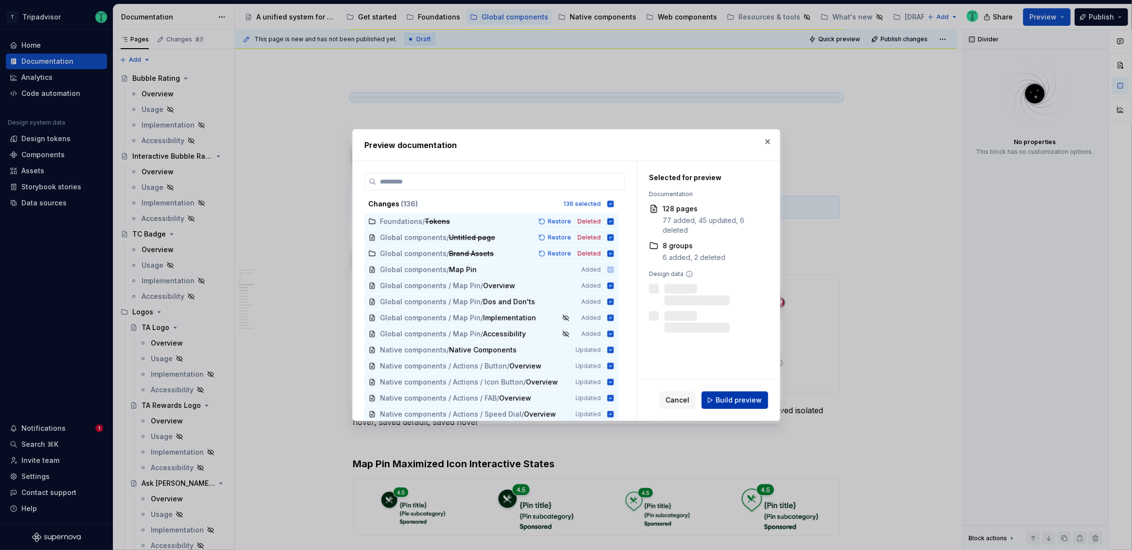
click at [734, 406] on button "Build preview" at bounding box center [734, 400] width 67 height 18
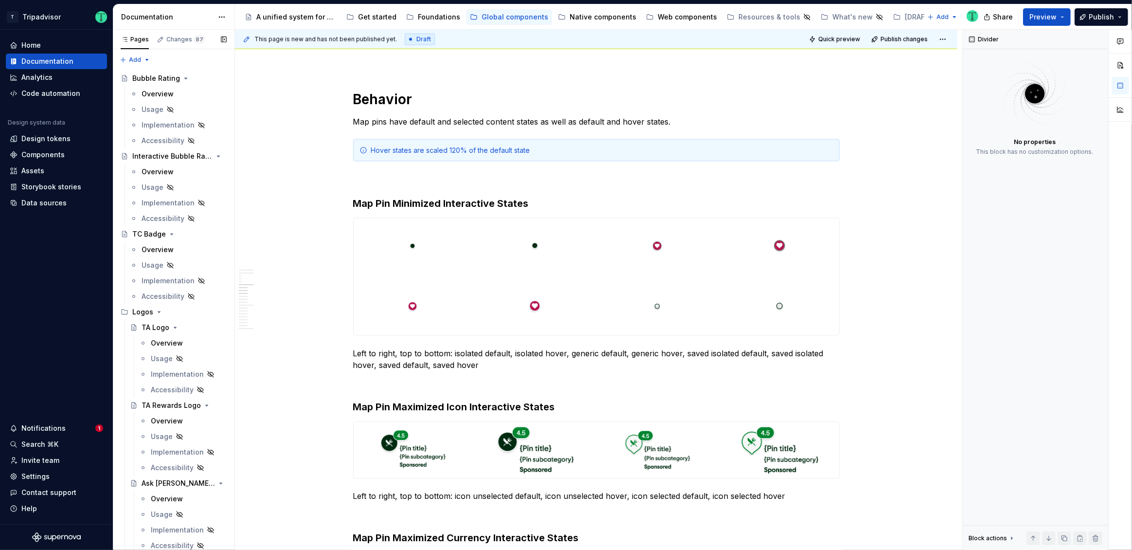
scroll to position [234, 0]
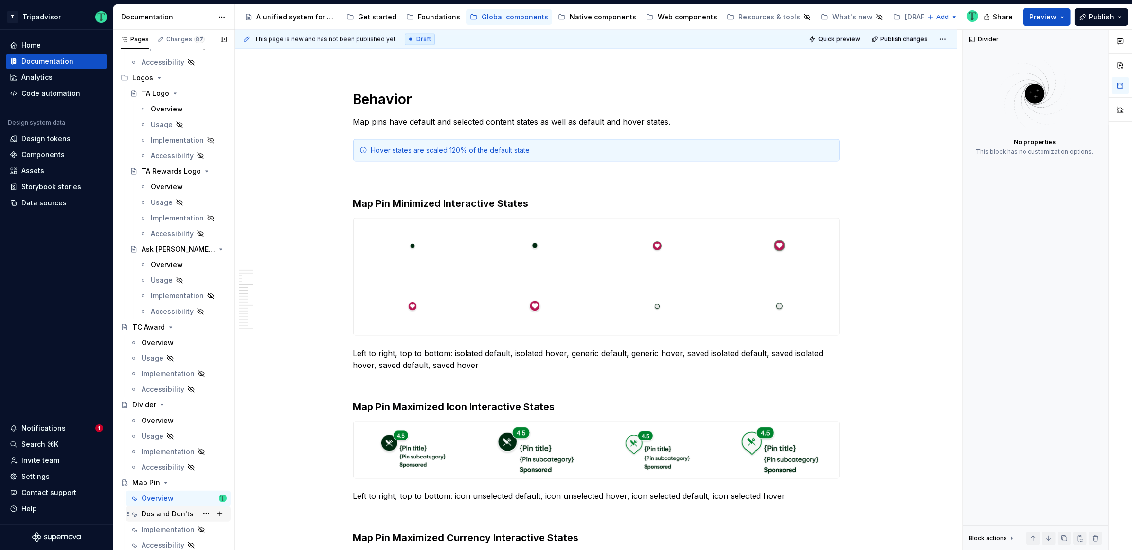
click at [169, 514] on div "Dos and Don'ts" at bounding box center [168, 514] width 52 height 10
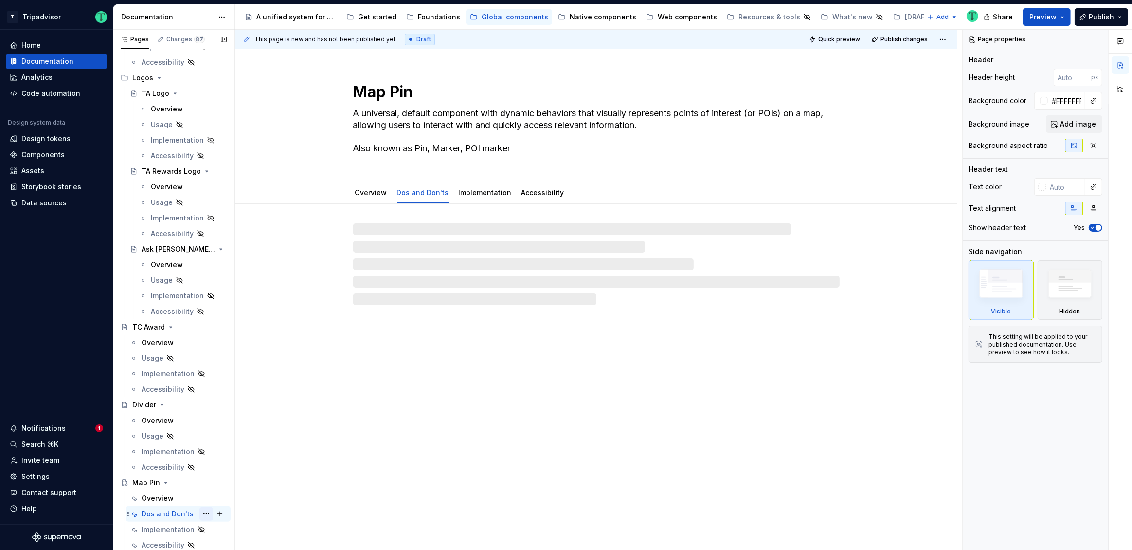
click at [202, 513] on button "Page tree" at bounding box center [206, 514] width 14 height 14
click at [225, 466] on div "Hide tab" at bounding box center [260, 464] width 95 height 10
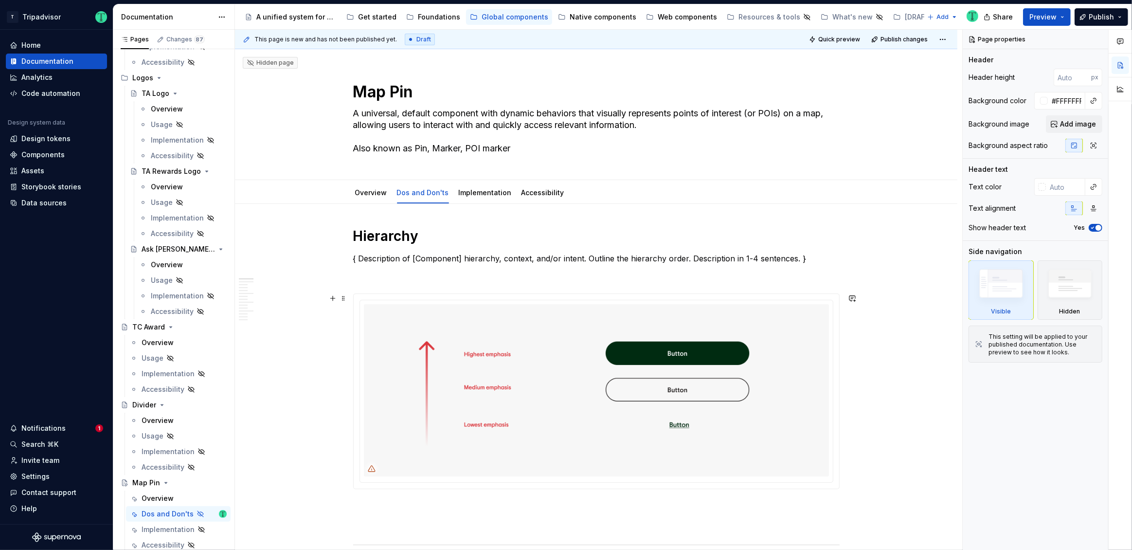
type textarea "*"
